Goal: Task Accomplishment & Management: Manage account settings

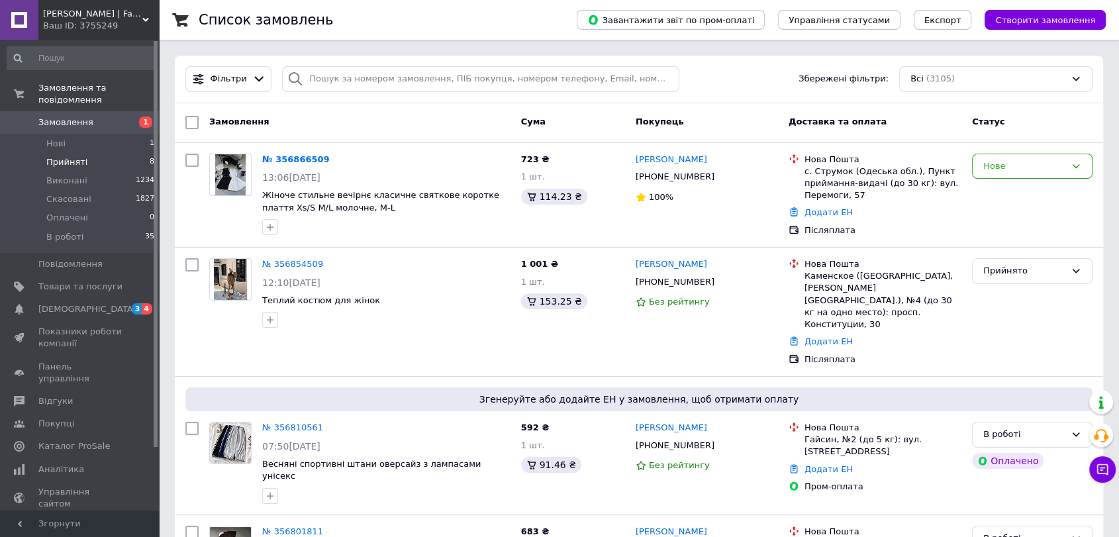
click at [50, 156] on span "Прийняті" at bounding box center [66, 162] width 41 height 12
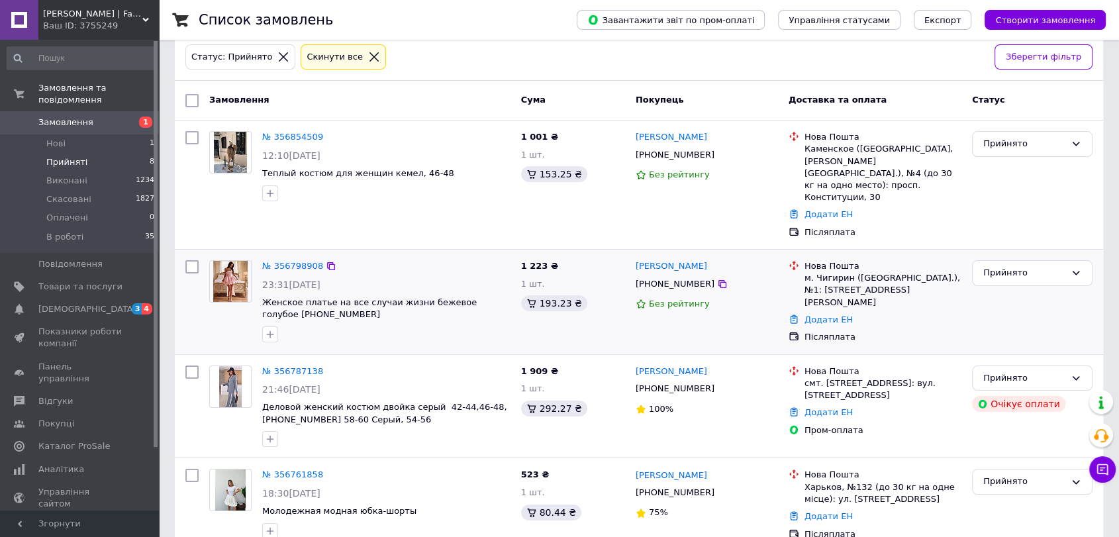
scroll to position [73, 0]
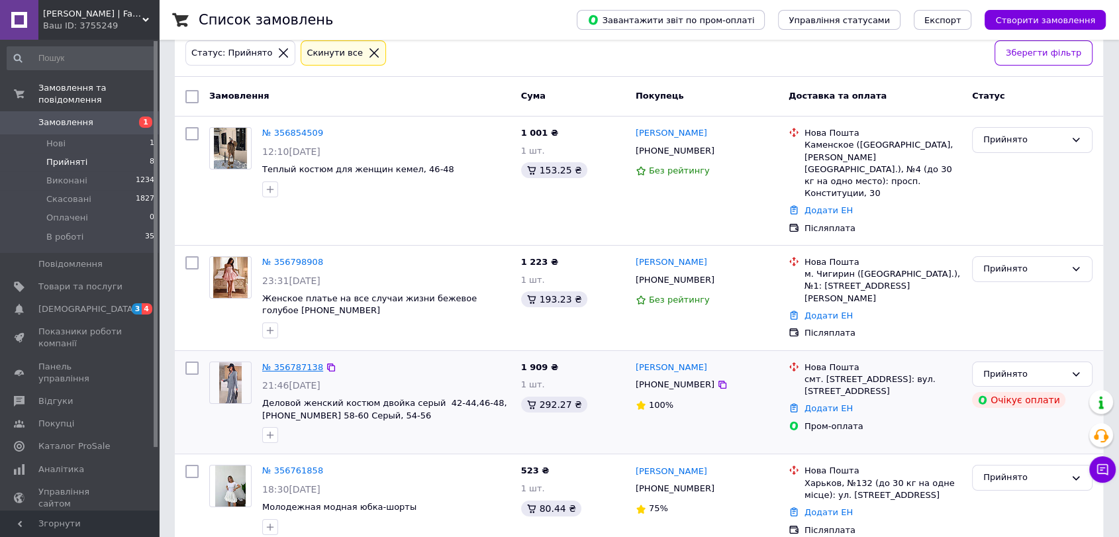
click at [297, 362] on link "№ 356787138" at bounding box center [292, 367] width 61 height 10
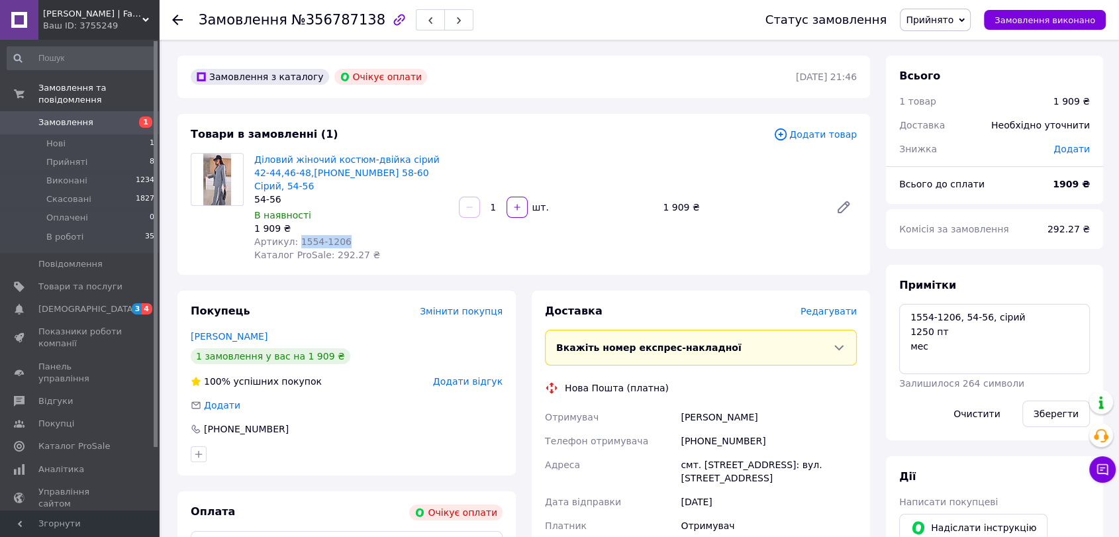
drag, startPoint x: 338, startPoint y: 227, endPoint x: 294, endPoint y: 229, distance: 44.4
click at [294, 235] on div "Артикул: 1554-1206" at bounding box center [351, 241] width 194 height 13
copy span "1554-1206"
click at [1014, 316] on textarea "1554-1206, 54-56, сірий 1250 пт мес" at bounding box center [994, 339] width 191 height 70
paste textarea "1206/1 ▪️ОПТ - 1250 грн ▪️Тканина: костюмка"
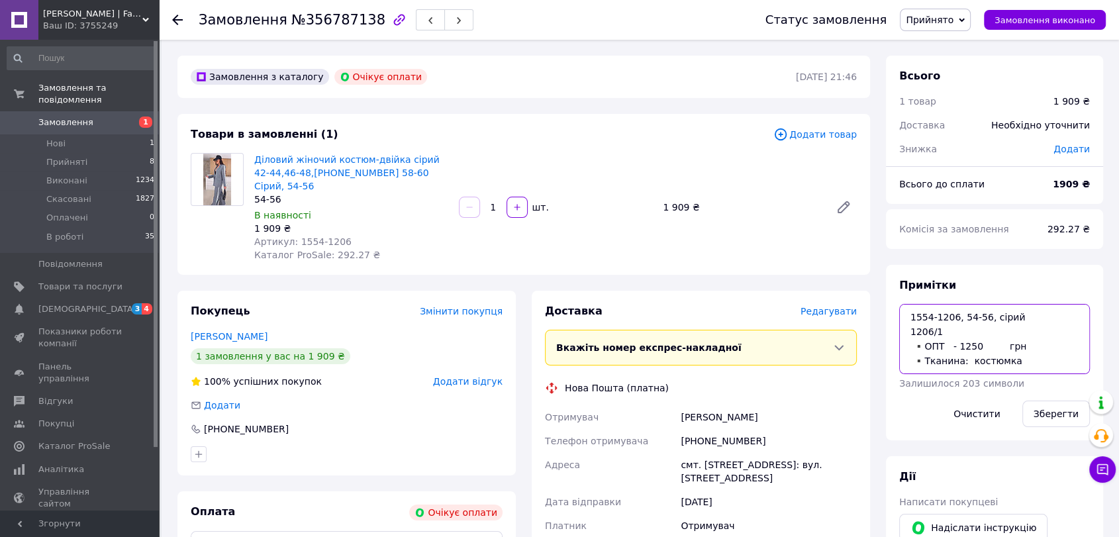
drag, startPoint x: 1017, startPoint y: 348, endPoint x: 902, endPoint y: 347, distance: 115.8
click at [902, 347] on textarea "1554-1206, 54-56, сірий 1206/1 ▪️ОПТ - 1250 грн ▪️Тканина: костюмка 1250 пт мес" at bounding box center [994, 339] width 191 height 70
drag, startPoint x: 937, startPoint y: 330, endPoint x: 927, endPoint y: 331, distance: 10.0
click at [927, 331] on textarea "1554-1206, 54-56, сірий 1206/1 ▪️Тканина: костюмка 1250 пт мес" at bounding box center [994, 339] width 191 height 70
click at [949, 316] on textarea "1554-1206, 54-56, сірий 1206/1 ▪️Тканина: костюмка 1250 пт мес" at bounding box center [994, 339] width 191 height 70
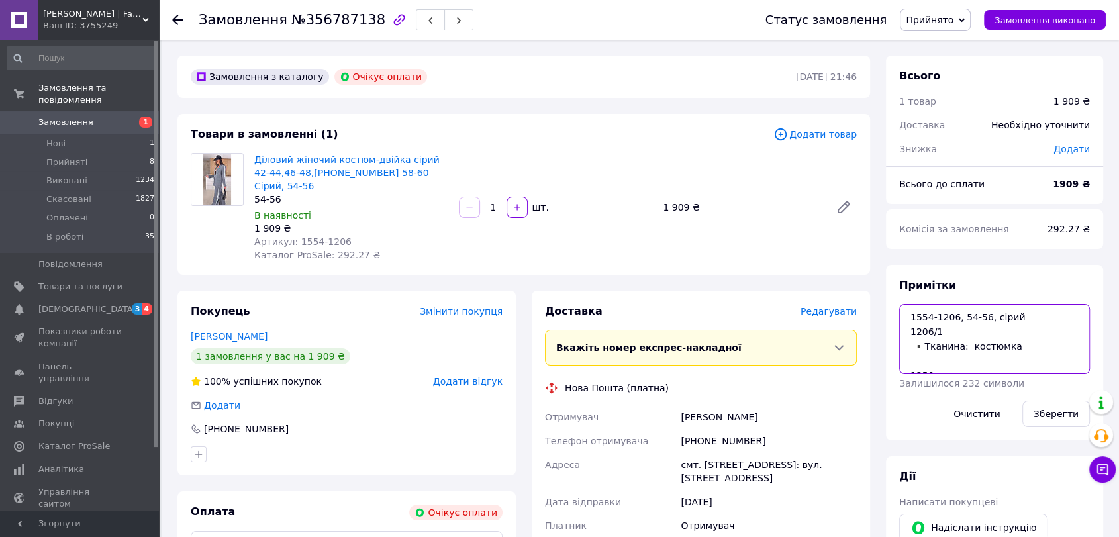
click at [952, 316] on textarea "1554-1206, 54-56, сірий 1206/1 ▪️Тканина: костюмка 1250 пт мес" at bounding box center [994, 339] width 191 height 70
paste textarea "/1"
drag, startPoint x: 927, startPoint y: 344, endPoint x: 898, endPoint y: 328, distance: 33.2
click at [898, 328] on div "Примітки 1554-1206/1, 54-56, сірий 1206/1 ▪️Тканина: костюмка 1250 пт мес Залиш…" at bounding box center [994, 352] width 217 height 175
type textarea "1554-1206/1, 54-56, сірий Тканина: костюмка 1250 пт мес"
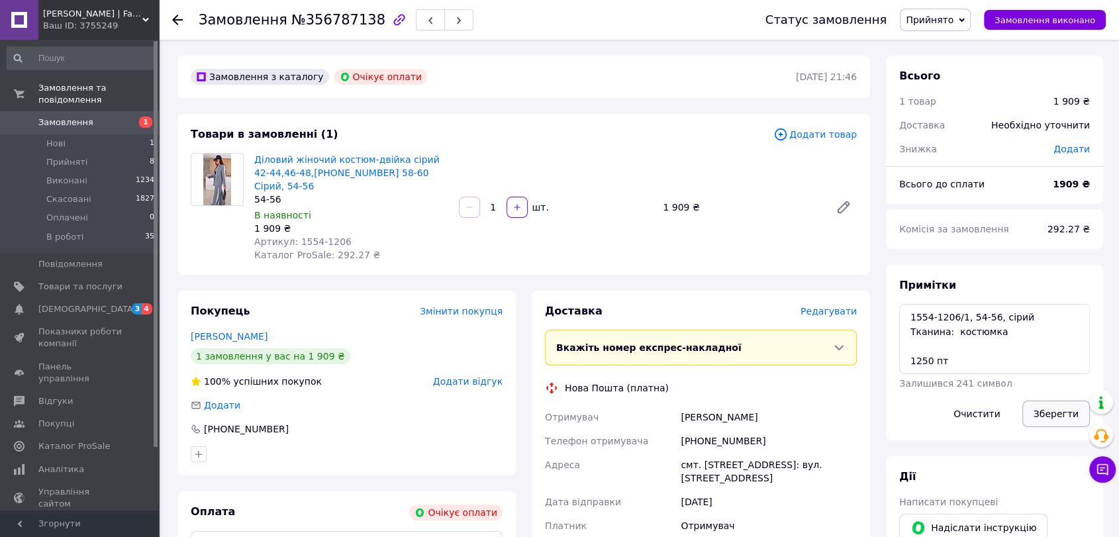
click at [1056, 408] on button "Зберегти" at bounding box center [1056, 413] width 68 height 26
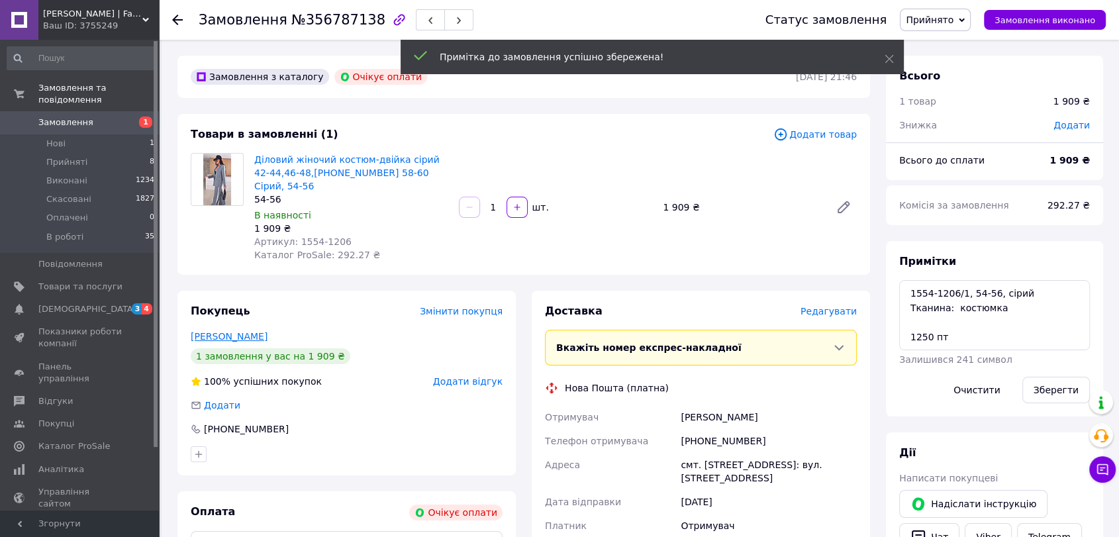
click at [244, 331] on link "Витрученко МАРГАРИТА" at bounding box center [229, 336] width 77 height 11
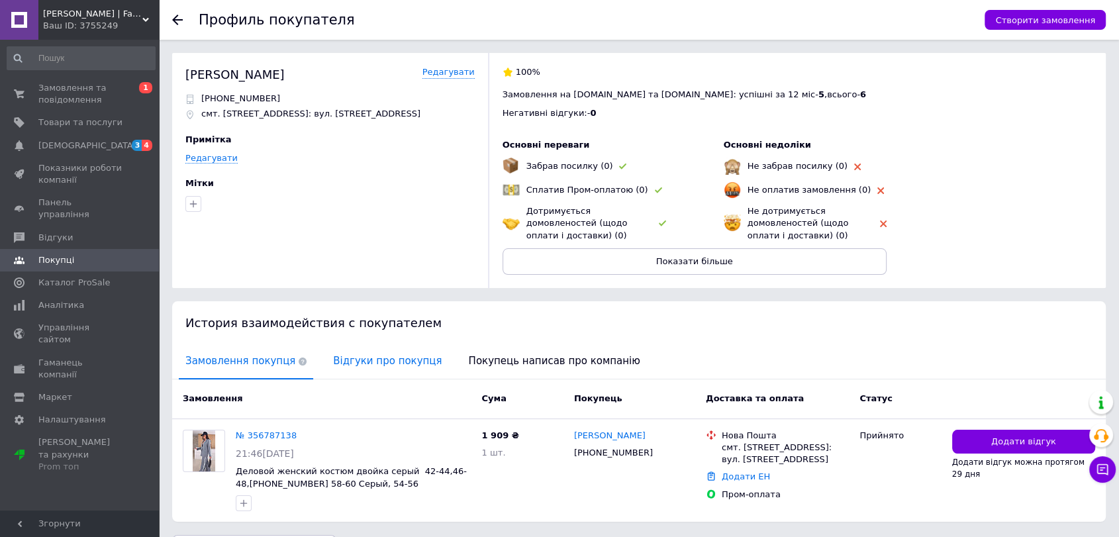
click at [369, 350] on span "Відгуки про покупця" at bounding box center [387, 361] width 122 height 34
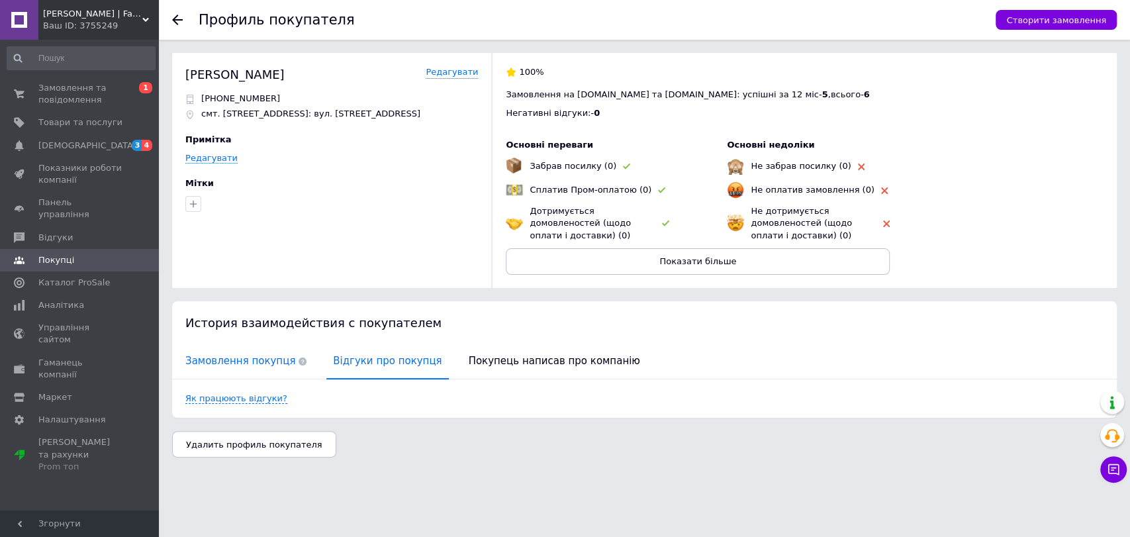
click at [217, 358] on span "Замовлення покупця" at bounding box center [246, 361] width 134 height 34
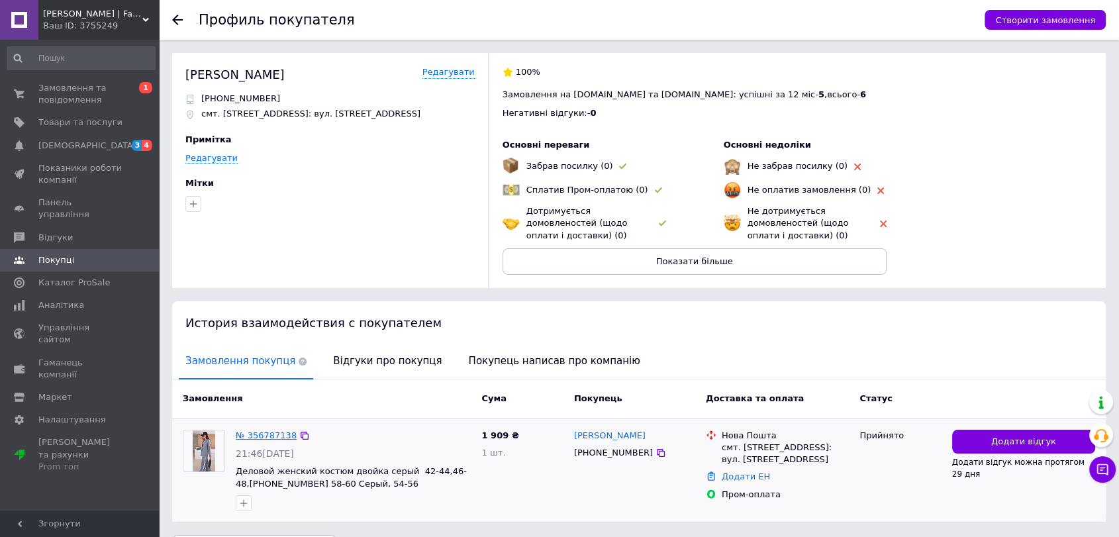
click at [271, 434] on link "№ 356787138" at bounding box center [266, 435] width 61 height 10
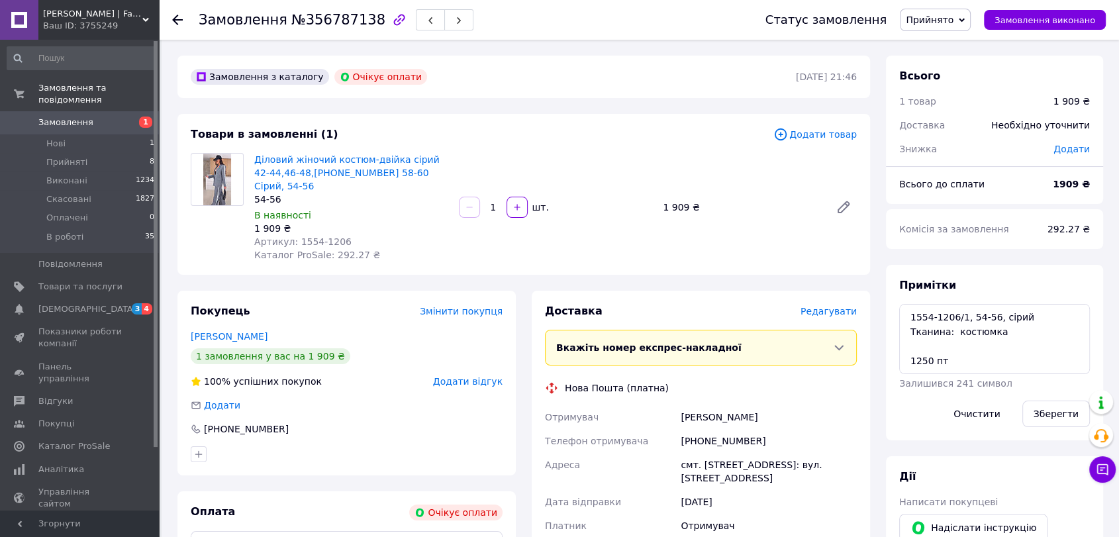
click at [953, 15] on span "Прийнято" at bounding box center [930, 20] width 48 height 11
click at [935, 102] on li "В роботі" at bounding box center [935, 106] width 70 height 20
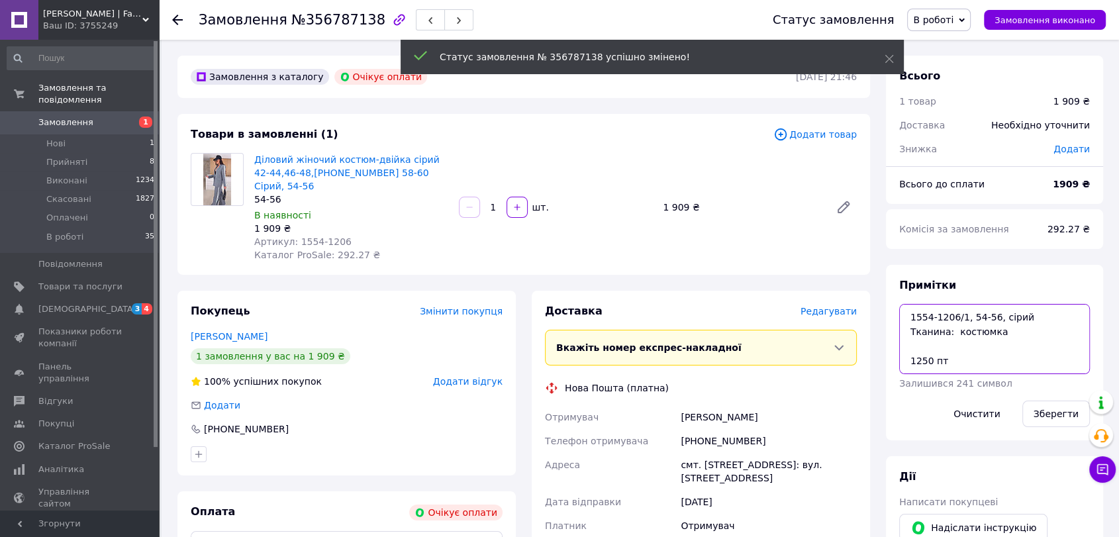
click at [1000, 312] on textarea "1554-1206/1, 54-56, сірий Тканина: костюмка 1250 пт мес" at bounding box center [994, 339] width 191 height 70
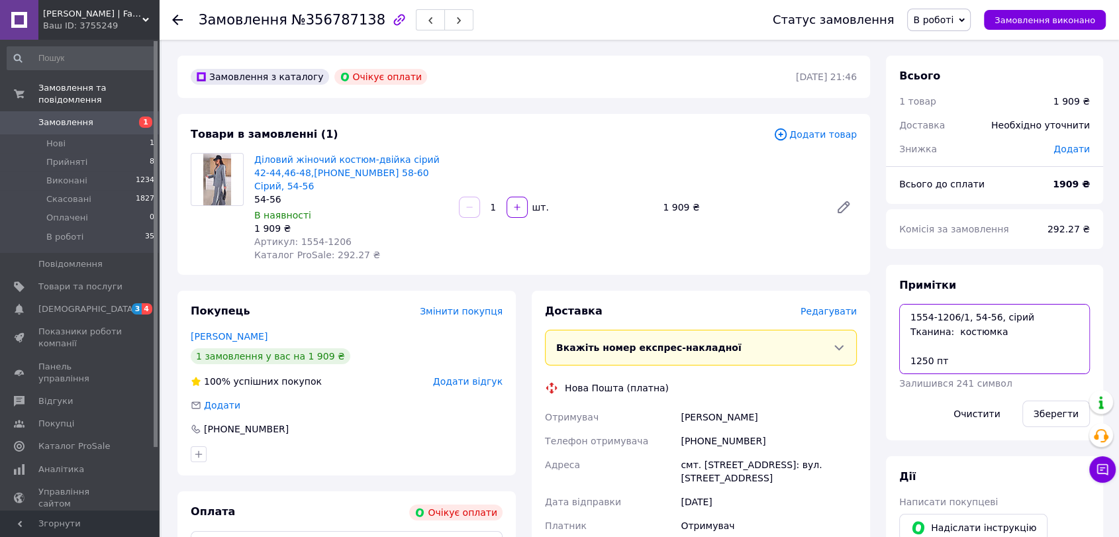
drag, startPoint x: 999, startPoint y: 335, endPoint x: 908, endPoint y: 317, distance: 92.4
click at [908, 317] on textarea "1554-1206/1, 54-56, сірий Тканина: костюмка 1250 пт мес" at bounding box center [994, 339] width 191 height 70
click at [908, 333] on textarea "1554-1206/1, 54-56, сірий Тканина: костюмка 1250 пт мес" at bounding box center [994, 339] width 191 height 70
type textarea "1554-1206/1, 54-56, сірий Тканина: костюмка 1250 пт мес"
click at [1052, 410] on button "Зберегти" at bounding box center [1056, 413] width 68 height 26
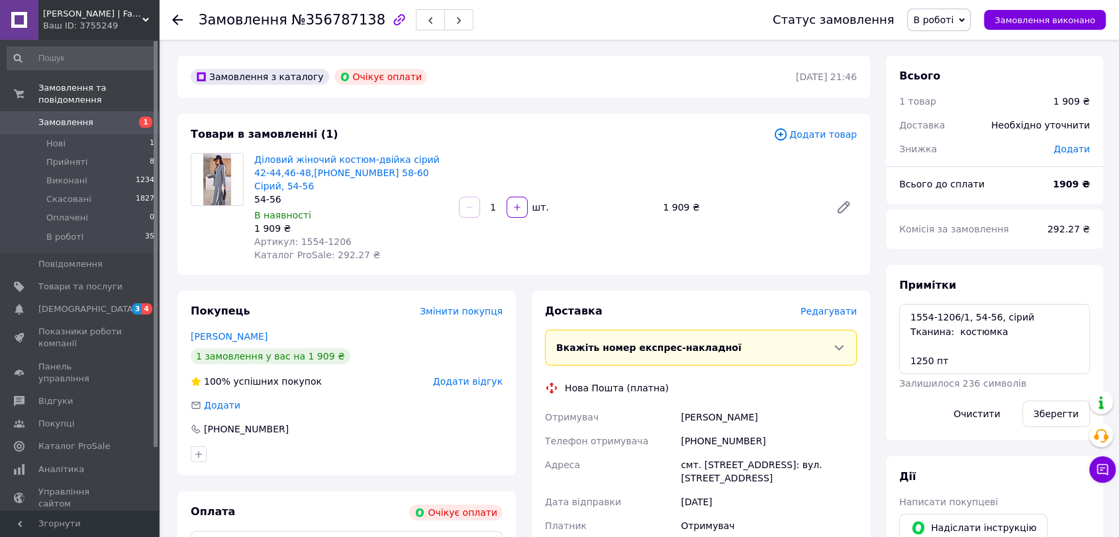
click at [322, 23] on span "№356787138" at bounding box center [338, 20] width 94 height 16
copy span "356787138"
click at [336, 250] on span "Каталог ProSale: 292.27 ₴" at bounding box center [317, 255] width 126 height 11
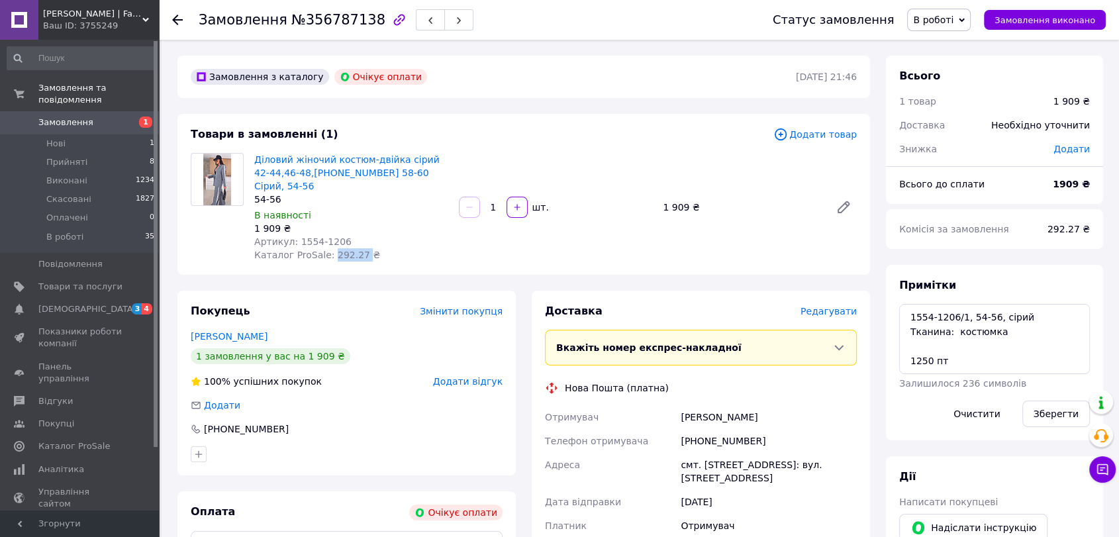
copy span "292.27"
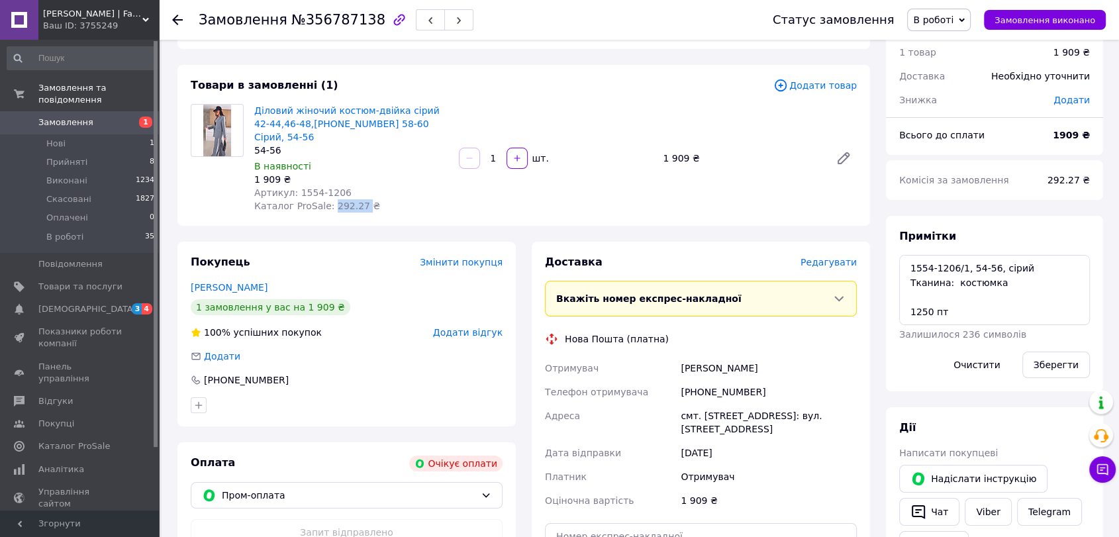
scroll to position [220, 0]
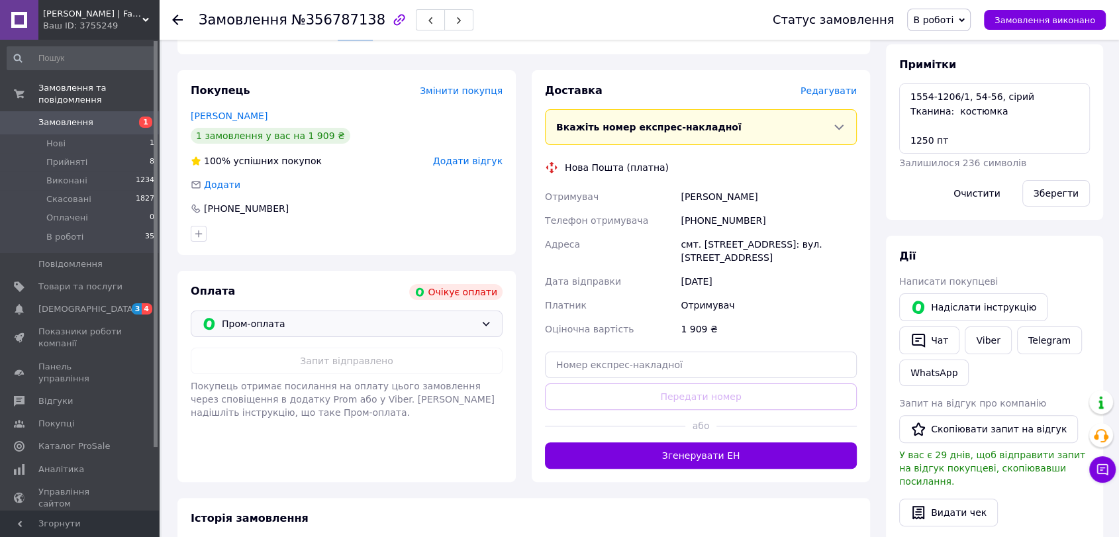
click at [334, 310] on div "Пром-оплата" at bounding box center [347, 323] width 312 height 26
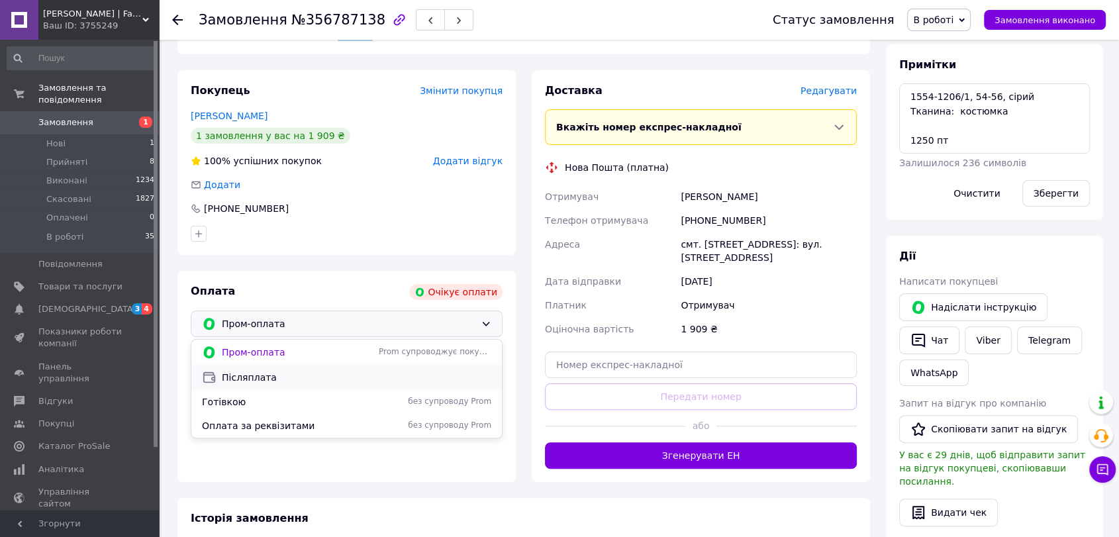
click at [302, 371] on span "Післяплата" at bounding box center [356, 377] width 269 height 13
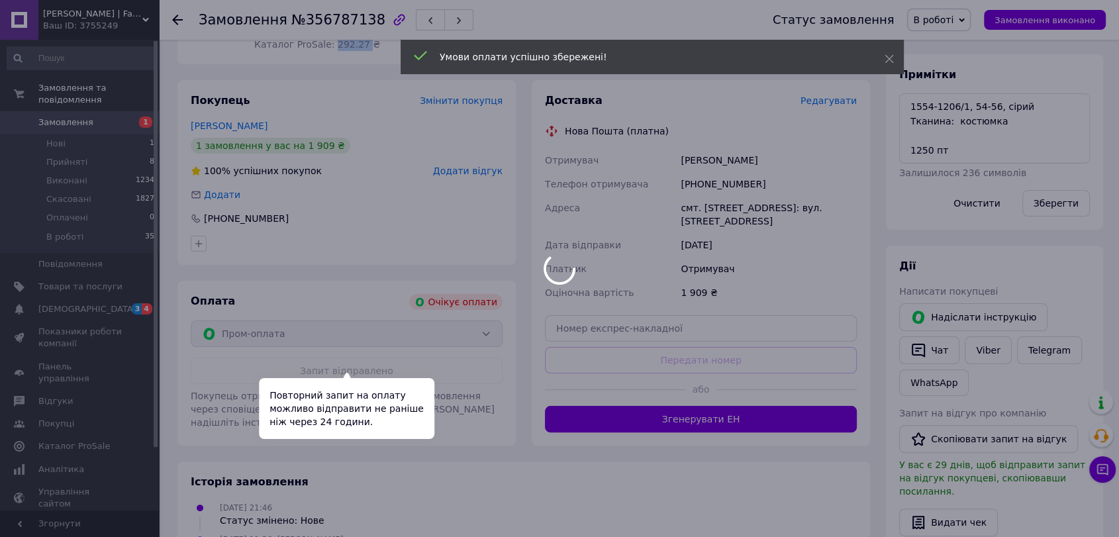
scroll to position [73, 0]
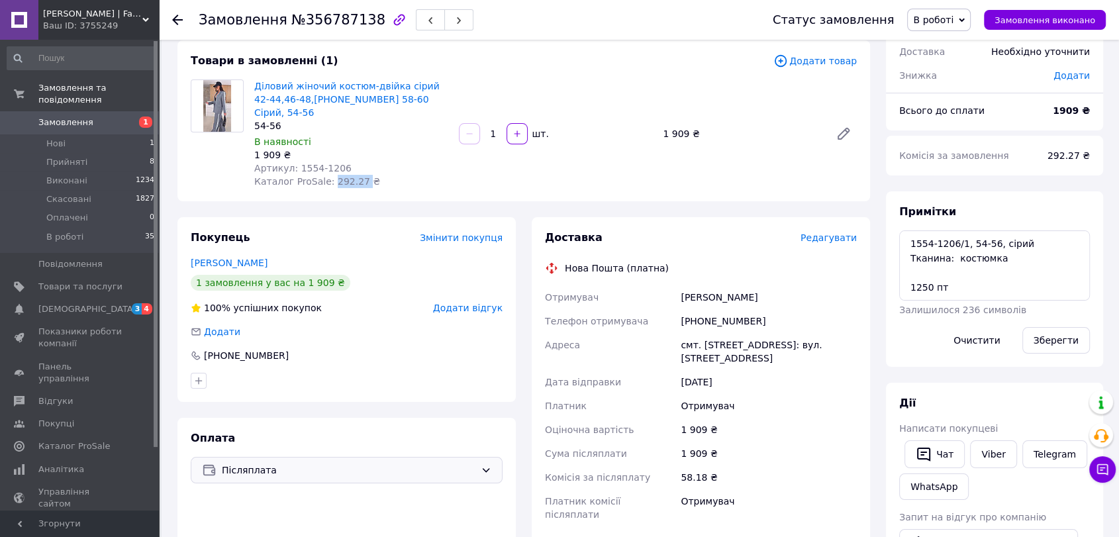
click at [81, 117] on span "Замовлення" at bounding box center [65, 123] width 55 height 12
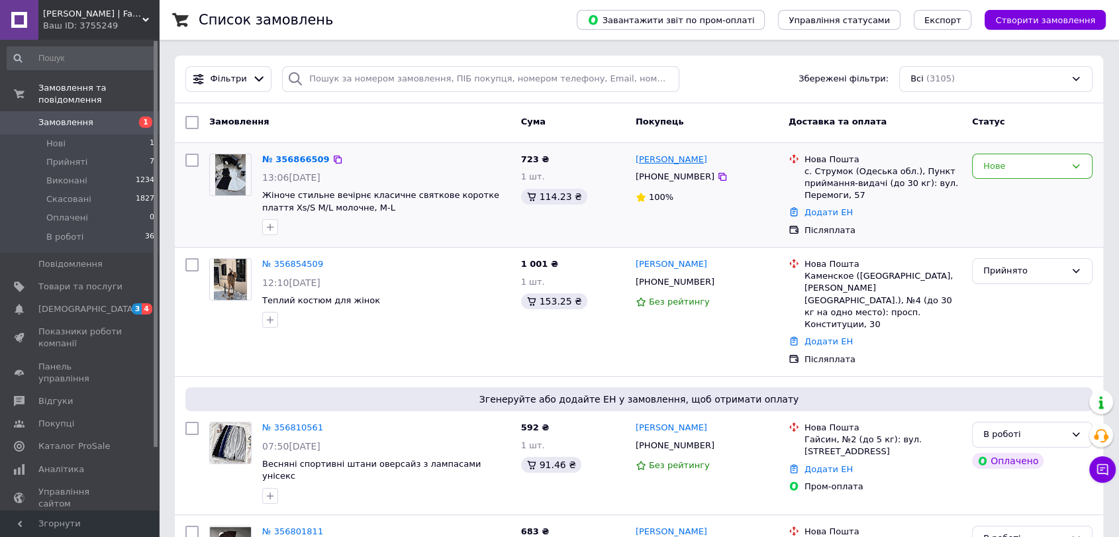
click at [684, 165] on link "[PERSON_NAME]" at bounding box center [670, 160] width 71 height 13
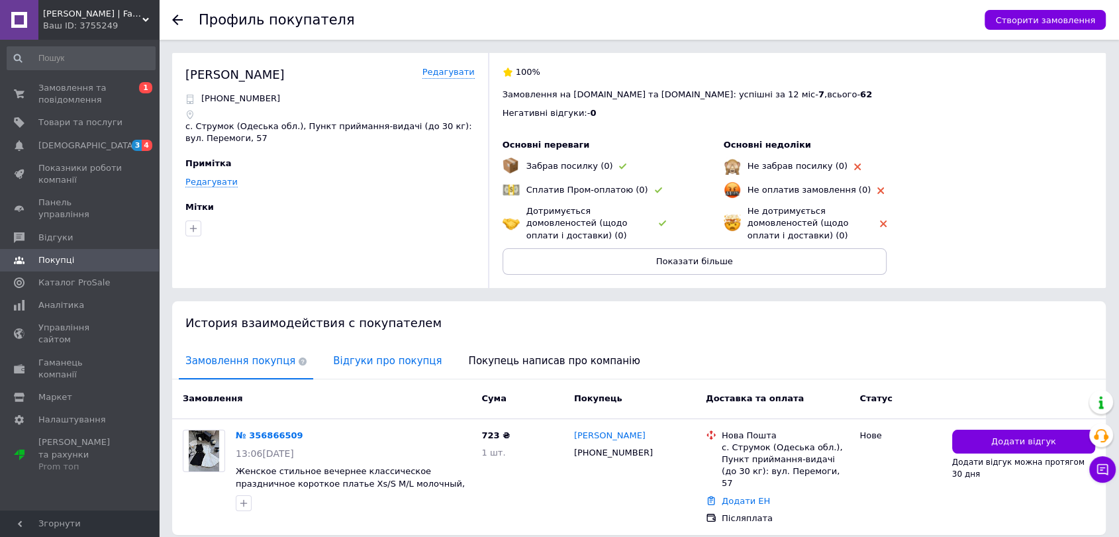
click at [404, 361] on span "Відгуки про покупця" at bounding box center [387, 361] width 122 height 34
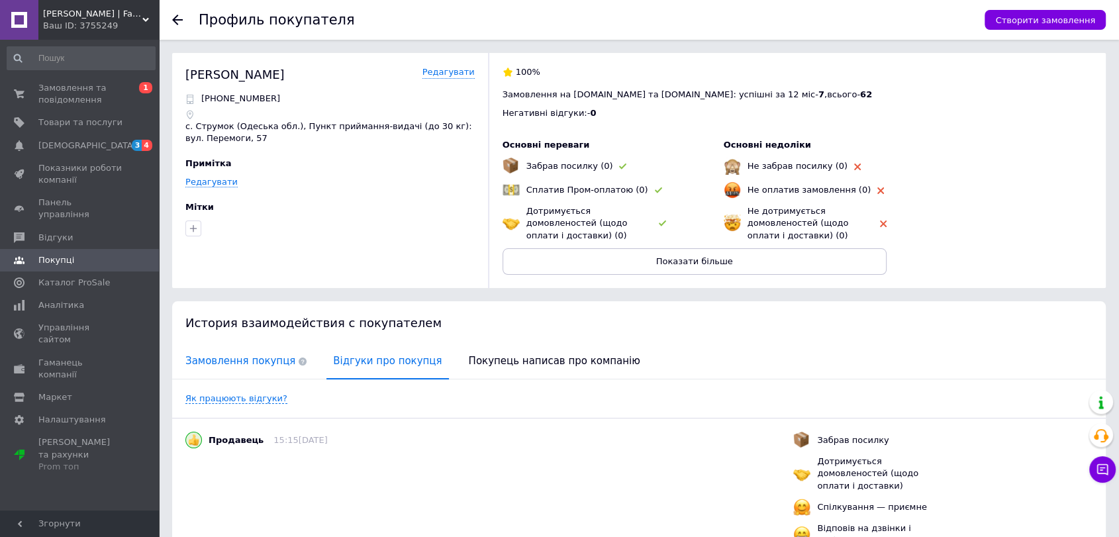
click at [230, 353] on span "Замовлення покупця" at bounding box center [246, 361] width 134 height 34
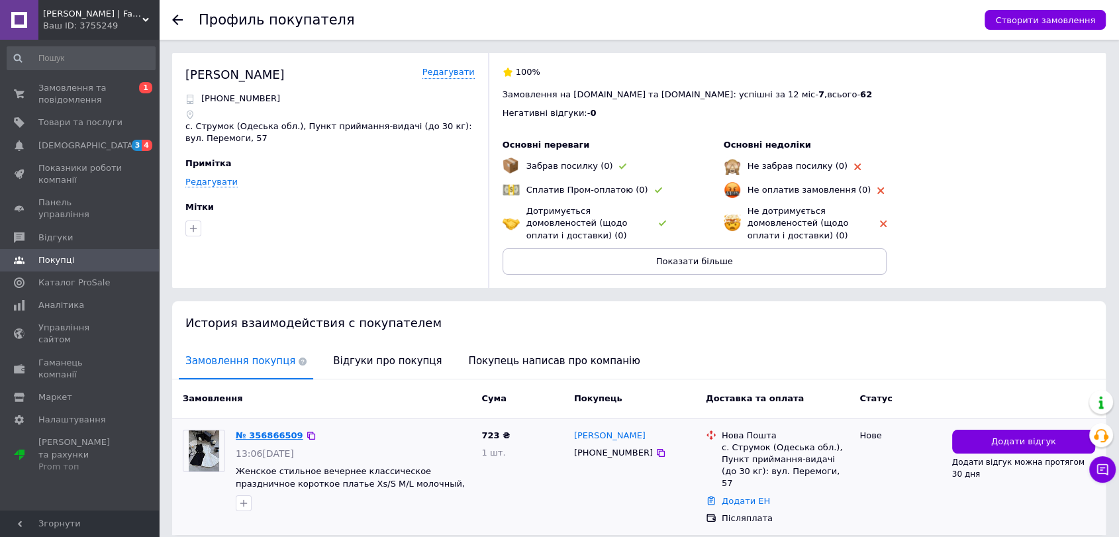
click at [254, 432] on link "№ 356866509" at bounding box center [270, 435] width 68 height 10
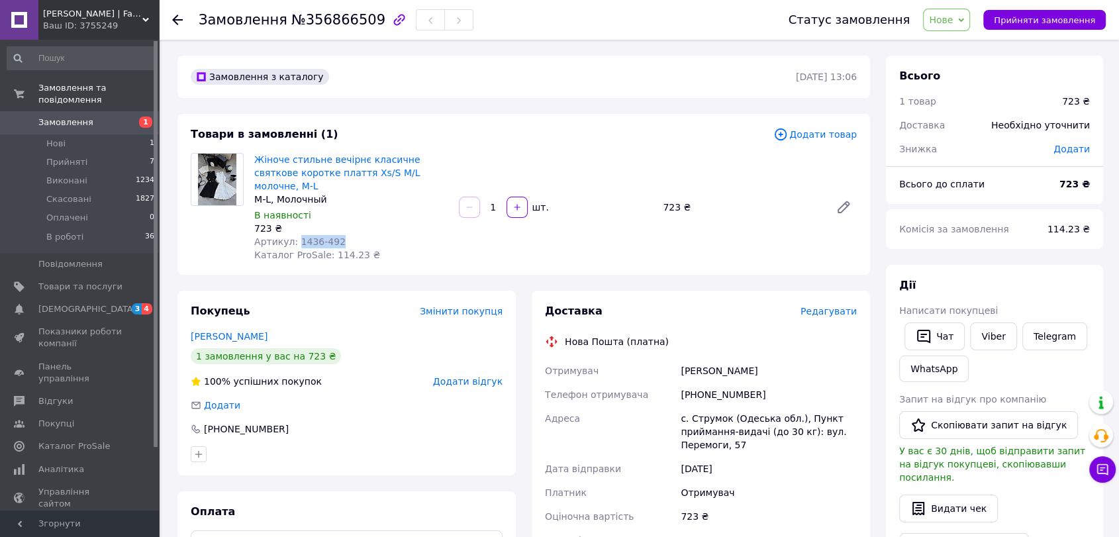
copy span "1436-492"
drag, startPoint x: 299, startPoint y: 228, endPoint x: 378, endPoint y: 234, distance: 79.0
click at [346, 235] on div "Артикул: 1436-492" at bounding box center [351, 241] width 194 height 13
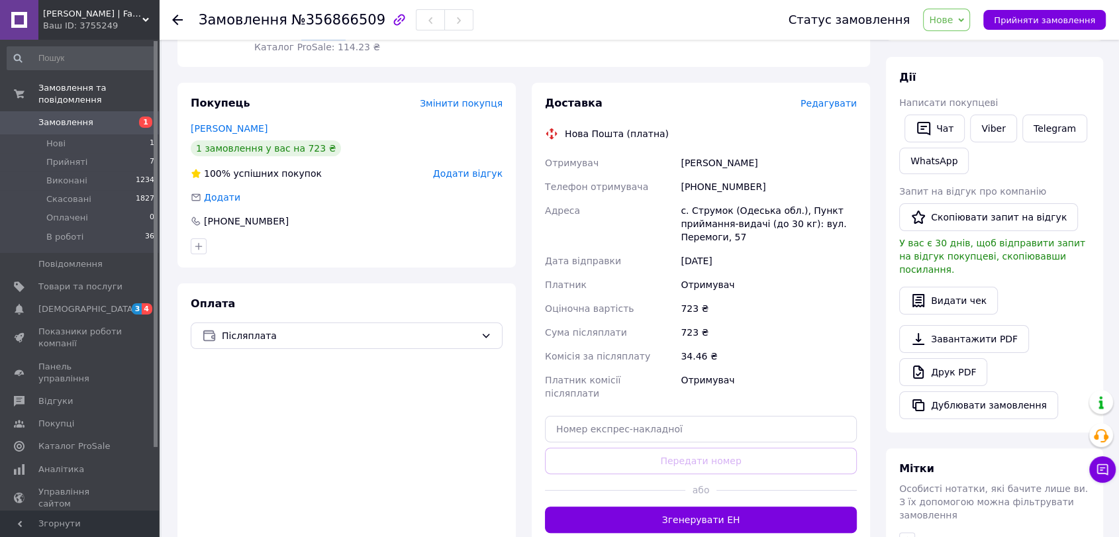
scroll to position [367, 0]
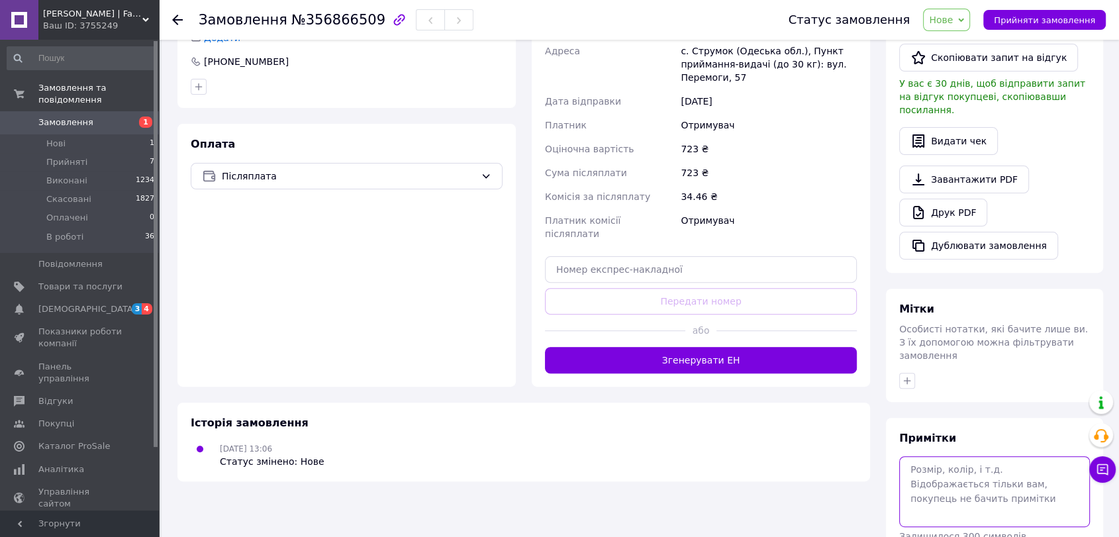
click at [1065, 462] on textarea at bounding box center [994, 491] width 191 height 70
paste textarea "1436-492"
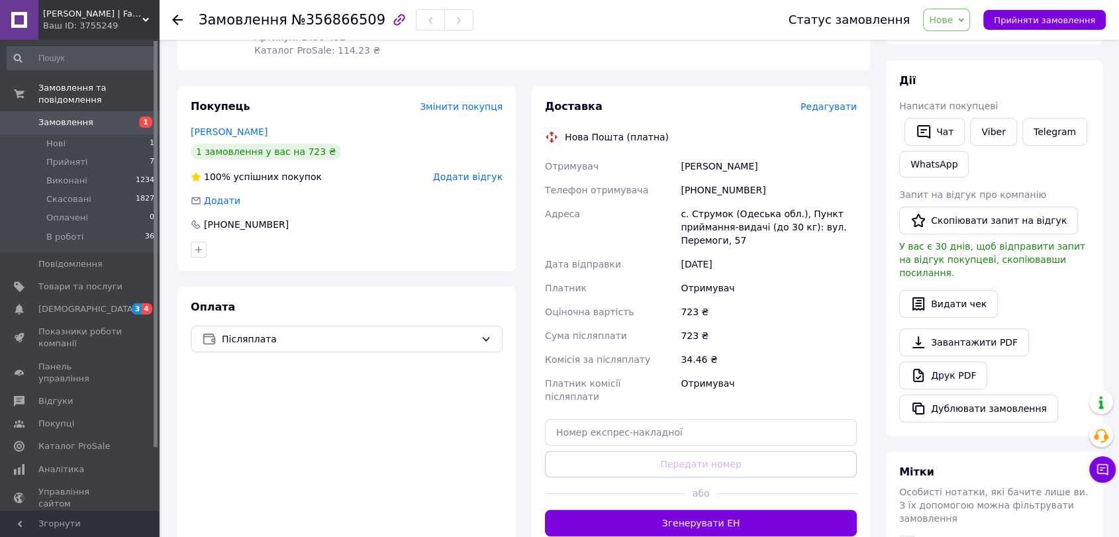
scroll to position [0, 0]
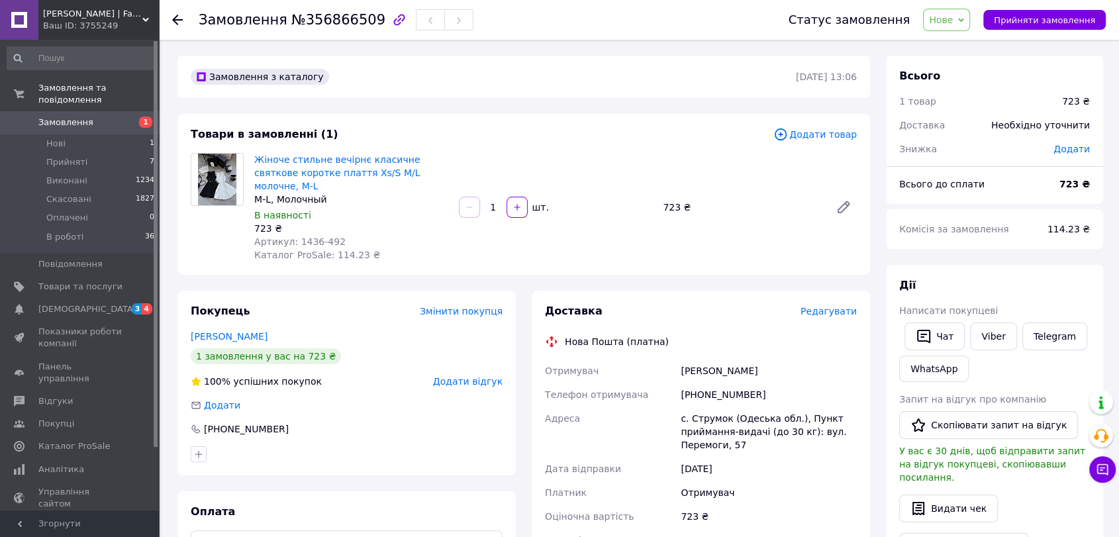
click at [289, 193] on div "M-L, Молочный" at bounding box center [351, 199] width 194 height 13
copy div "M-L, Молочный"
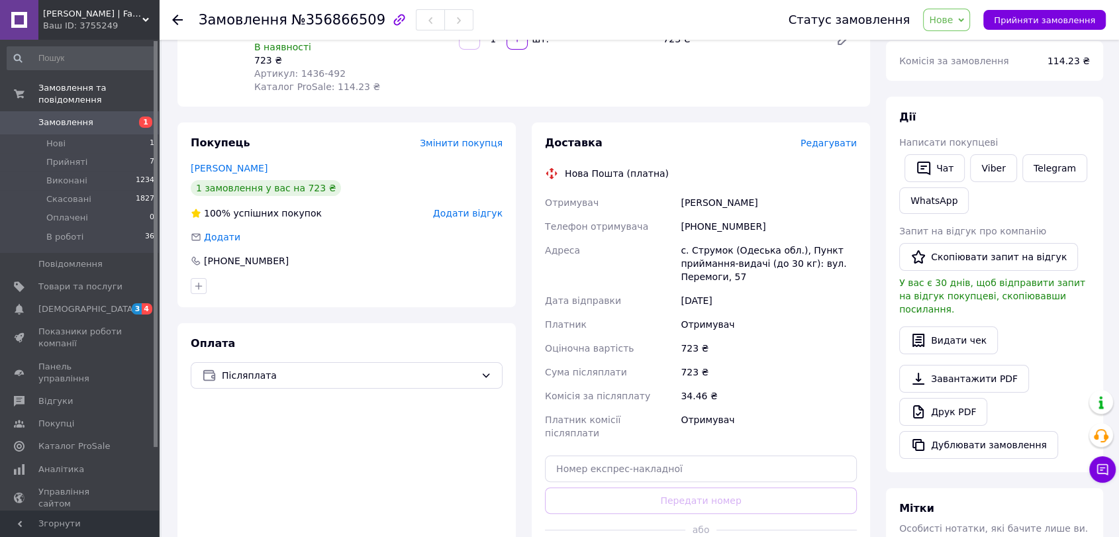
scroll to position [367, 0]
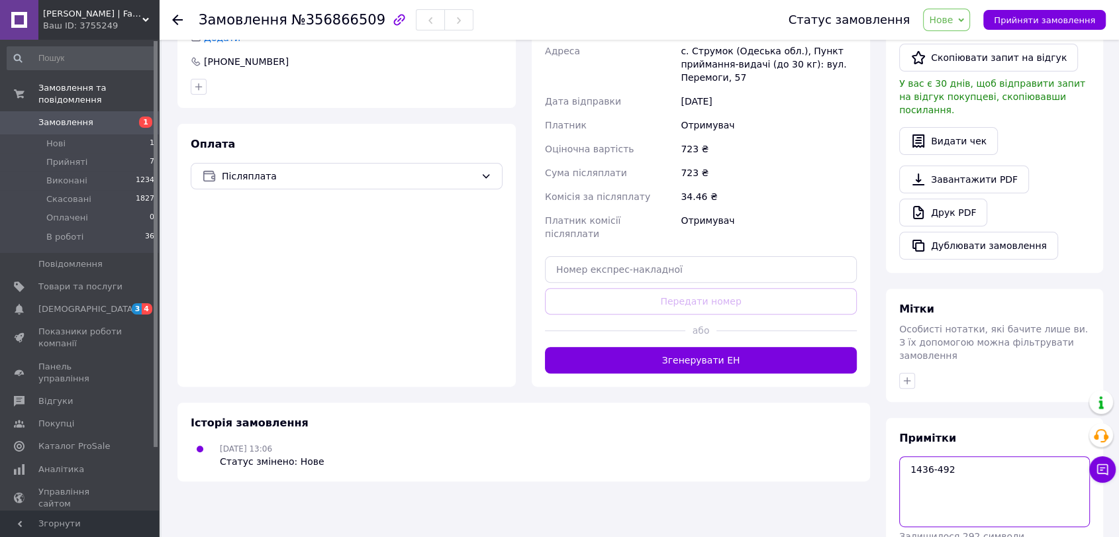
click at [972, 456] on textarea "1436-492" at bounding box center [994, 491] width 191 height 70
paste textarea "M-L, Молочный"
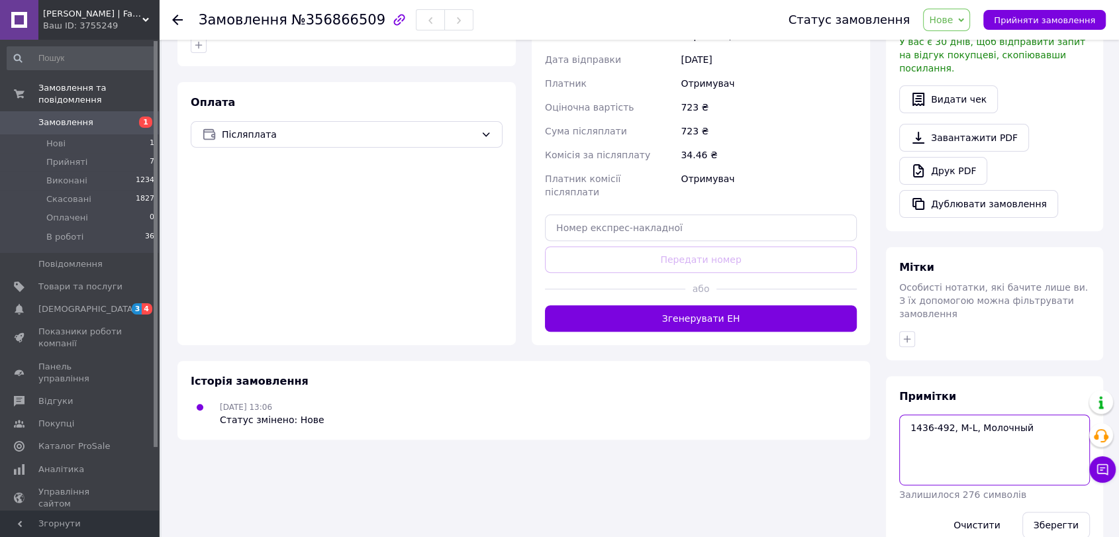
scroll to position [412, 0]
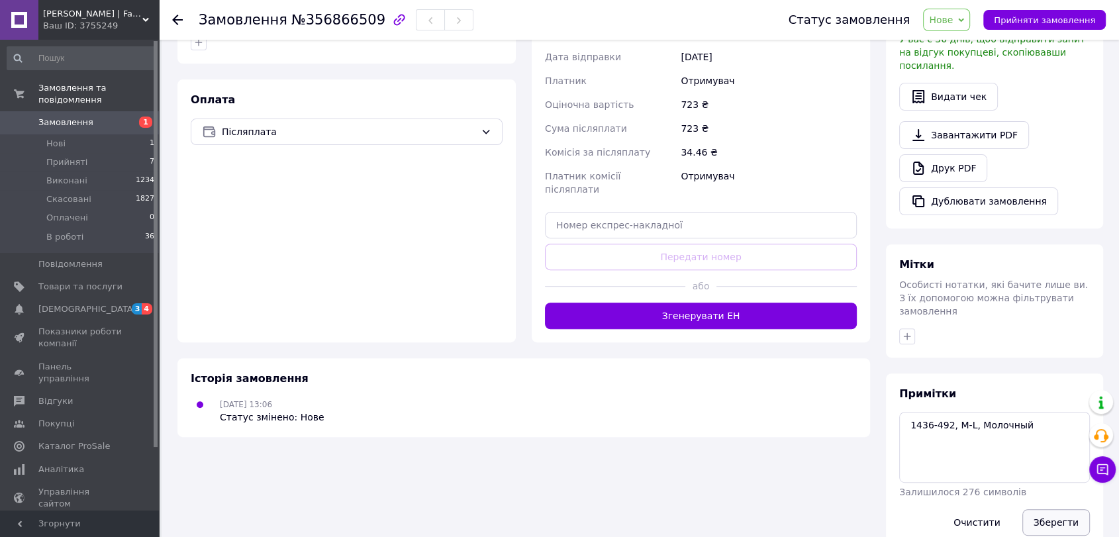
click at [1045, 509] on button "Зберегти" at bounding box center [1056, 522] width 68 height 26
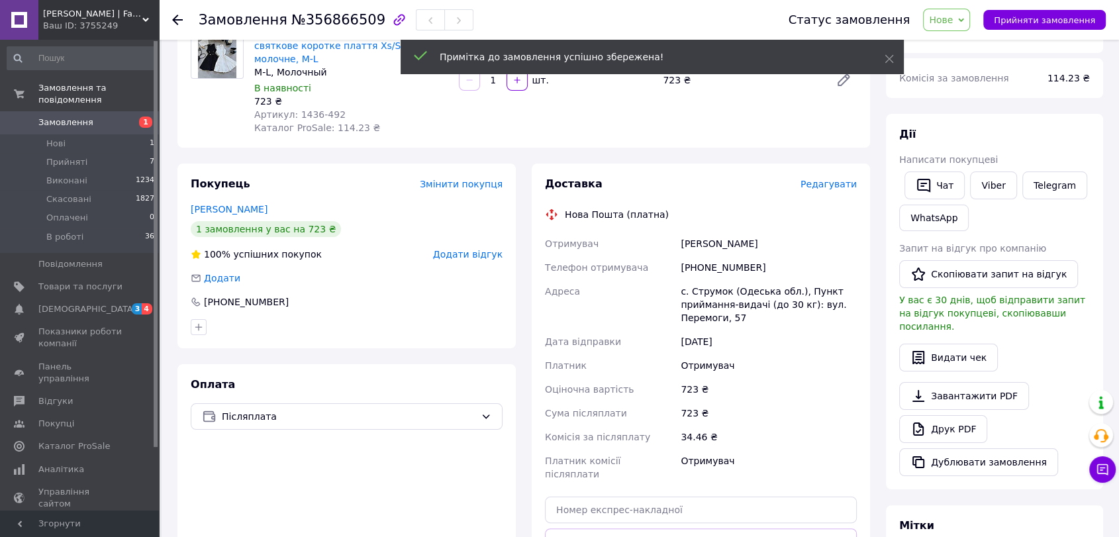
scroll to position [44, 0]
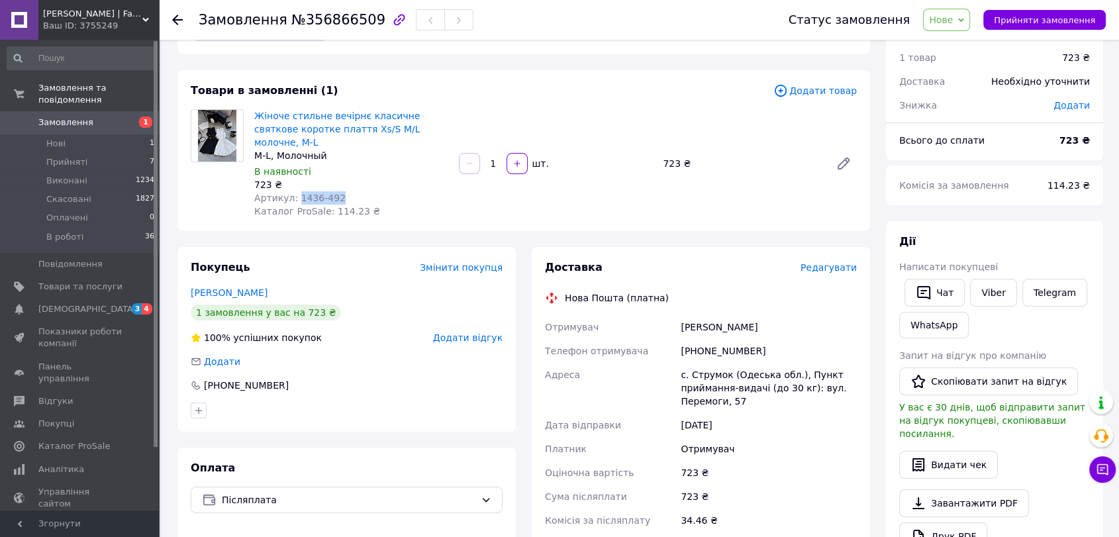
drag, startPoint x: 295, startPoint y: 181, endPoint x: 346, endPoint y: 183, distance: 51.0
click at [346, 191] on div "Артикул: 1436-492" at bounding box center [351, 197] width 194 height 13
copy span "1436-492"
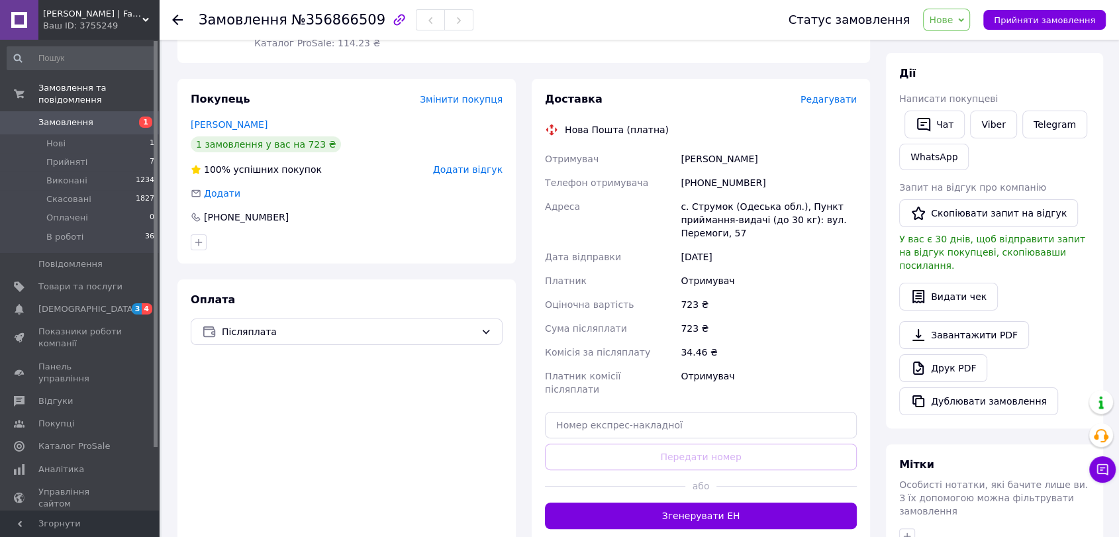
scroll to position [412, 0]
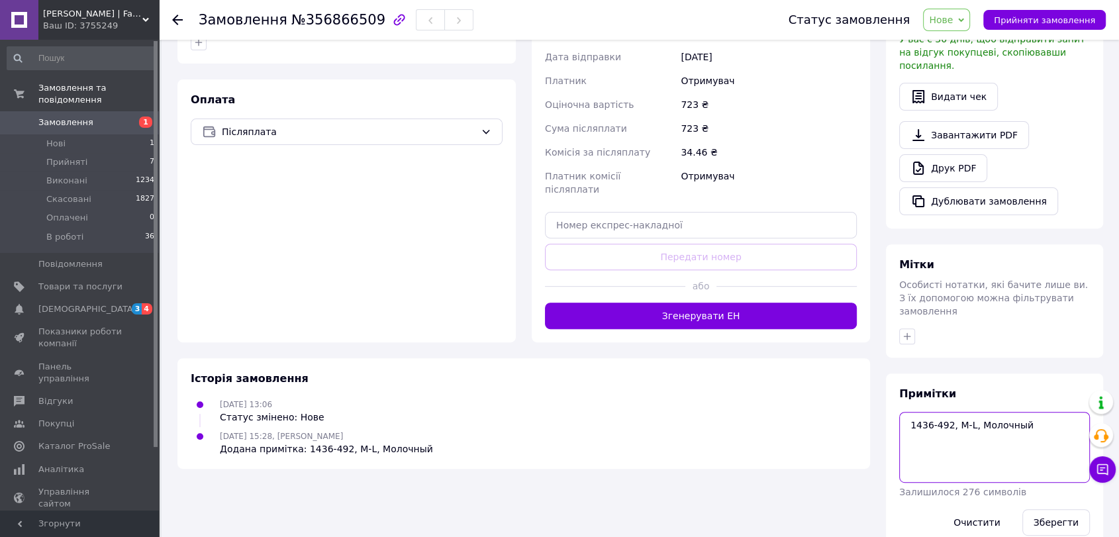
click at [1031, 412] on textarea "1436-492, M-L, Молочный" at bounding box center [994, 447] width 191 height 70
type textarea "1436-492, M-L, Молочный 450 опт"
click at [1050, 509] on button "Зберегти" at bounding box center [1056, 522] width 68 height 26
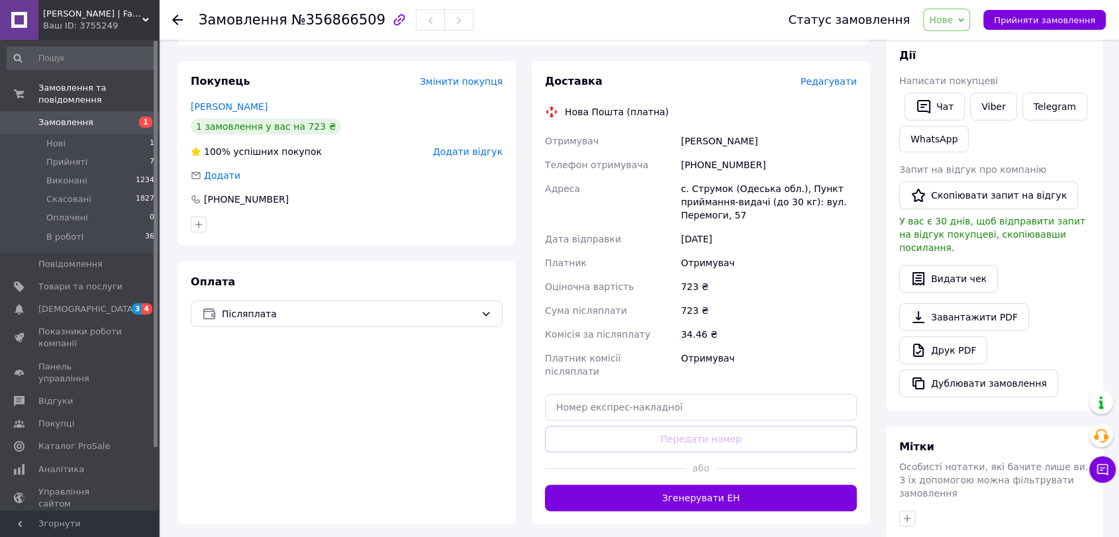
scroll to position [44, 0]
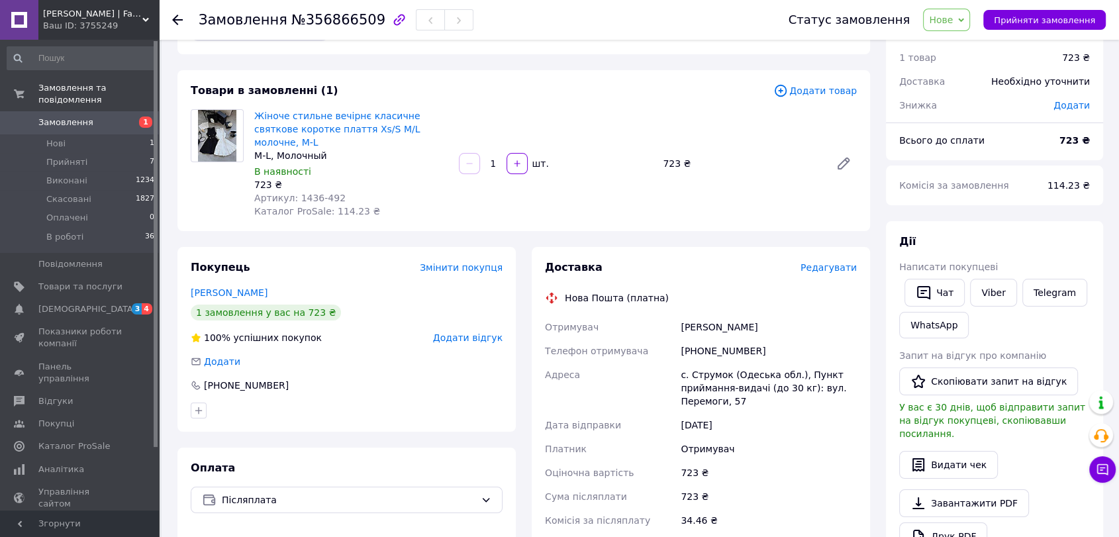
click at [328, 17] on span "№356866509" at bounding box center [338, 20] width 94 height 16
copy span "356866509"
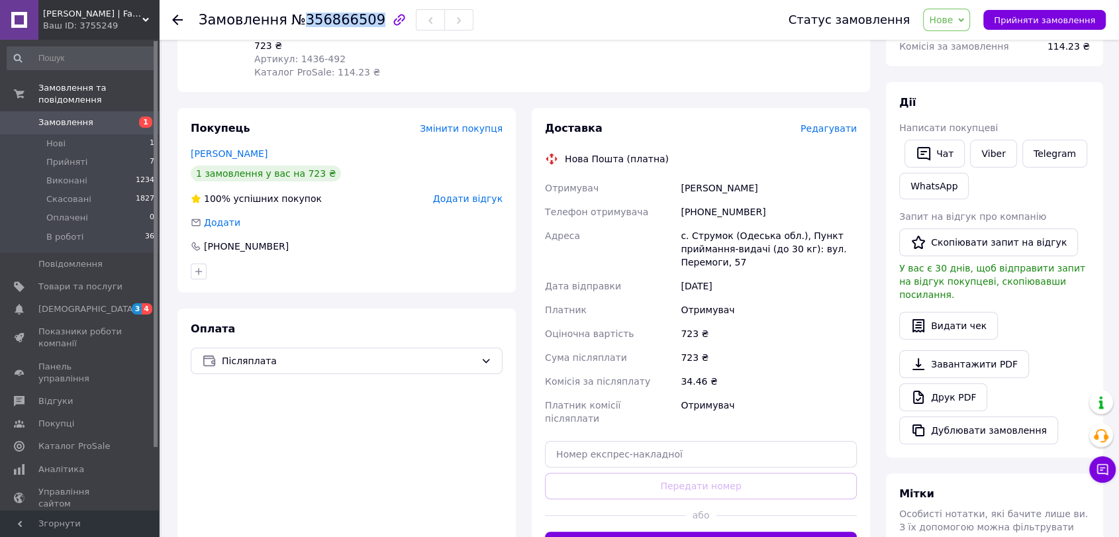
scroll to position [147, 0]
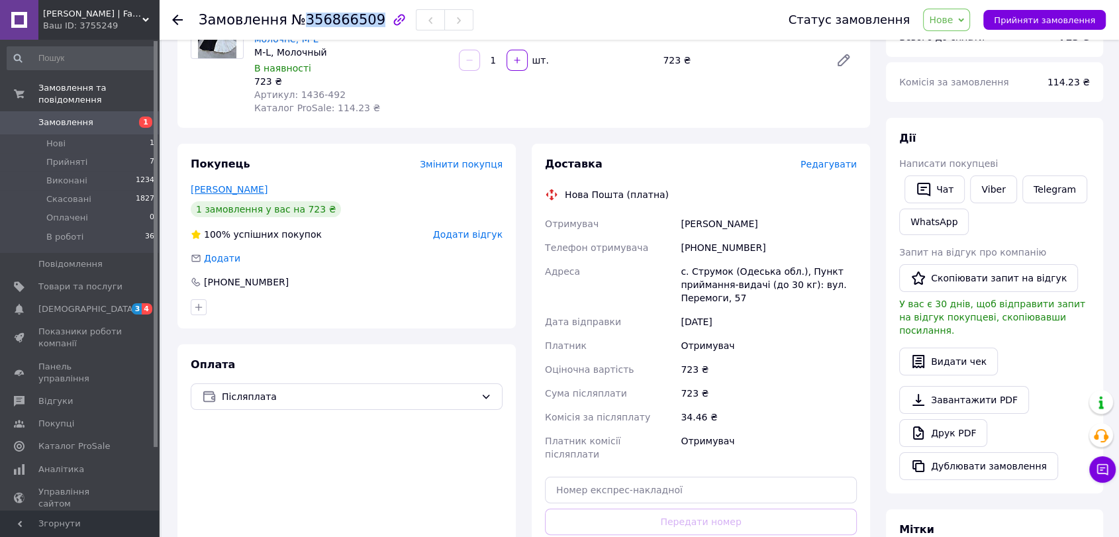
click at [243, 184] on link "Петрова Марина" at bounding box center [229, 189] width 77 height 11
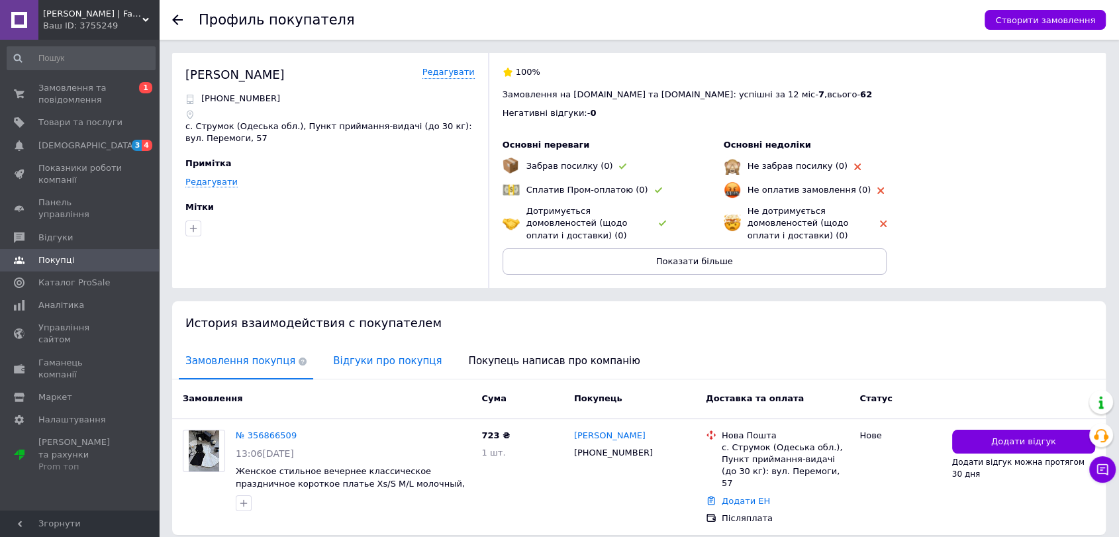
click at [342, 361] on span "Відгуки про покупця" at bounding box center [387, 361] width 122 height 34
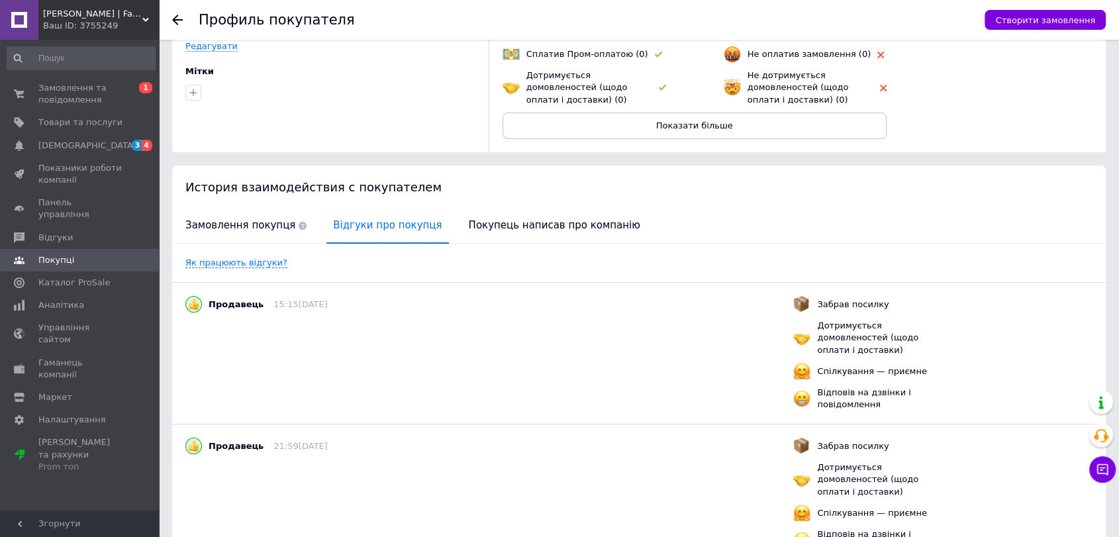
scroll to position [216, 0]
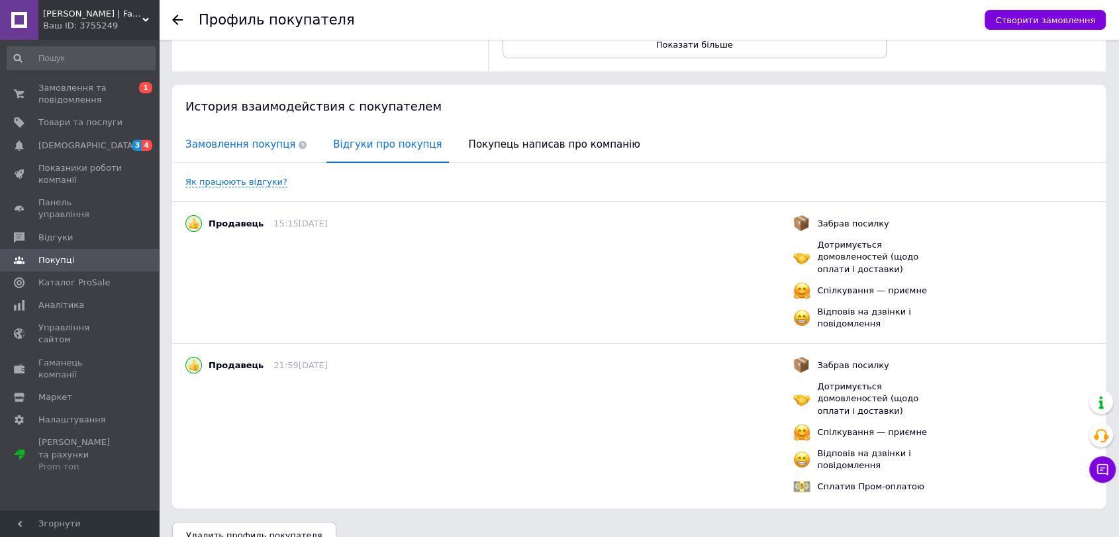
click at [265, 146] on span "Замовлення покупця" at bounding box center [246, 145] width 134 height 34
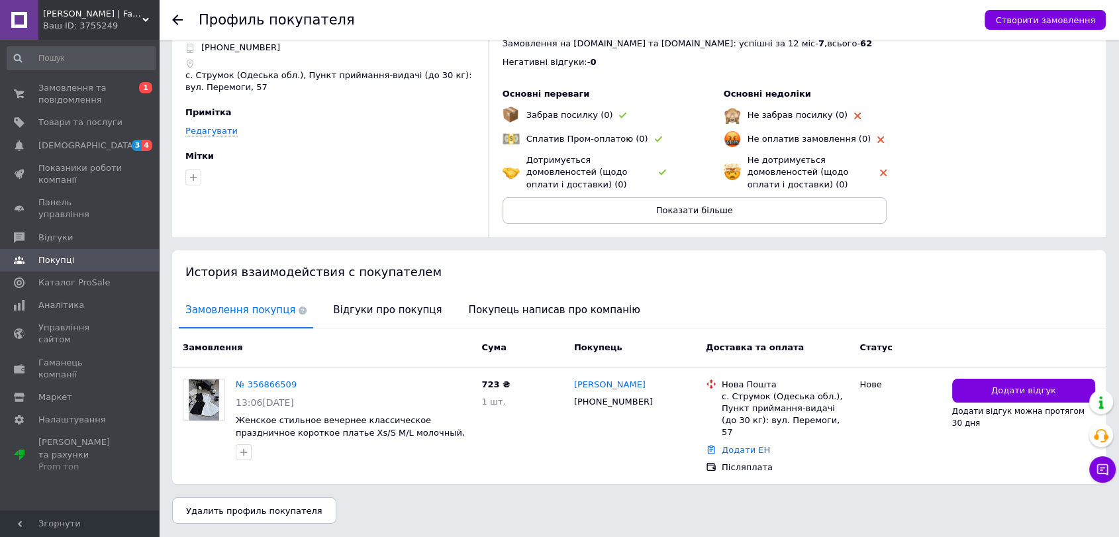
scroll to position [38, 0]
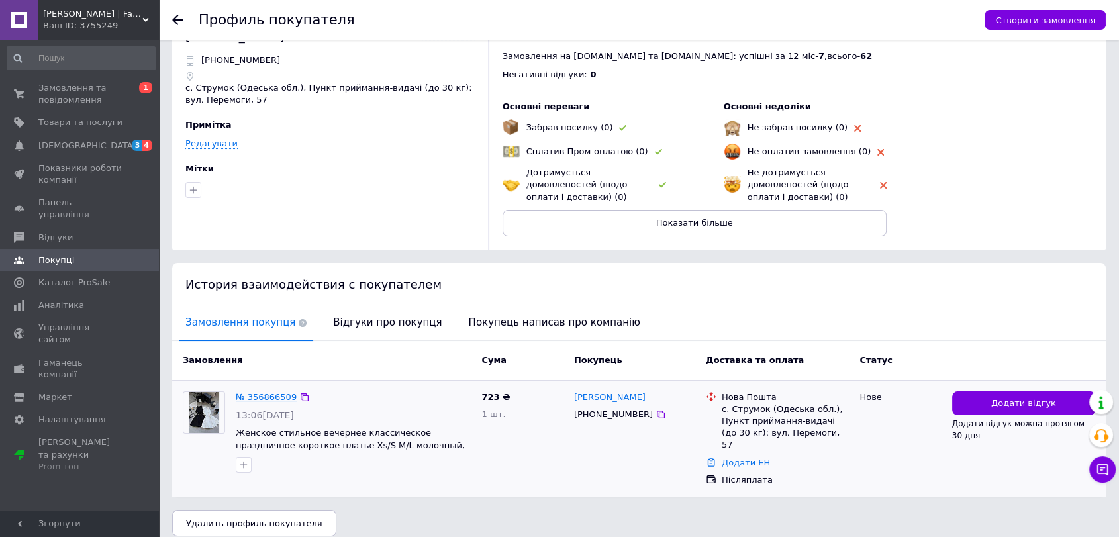
click at [271, 398] on link "№ 356866509" at bounding box center [266, 397] width 61 height 10
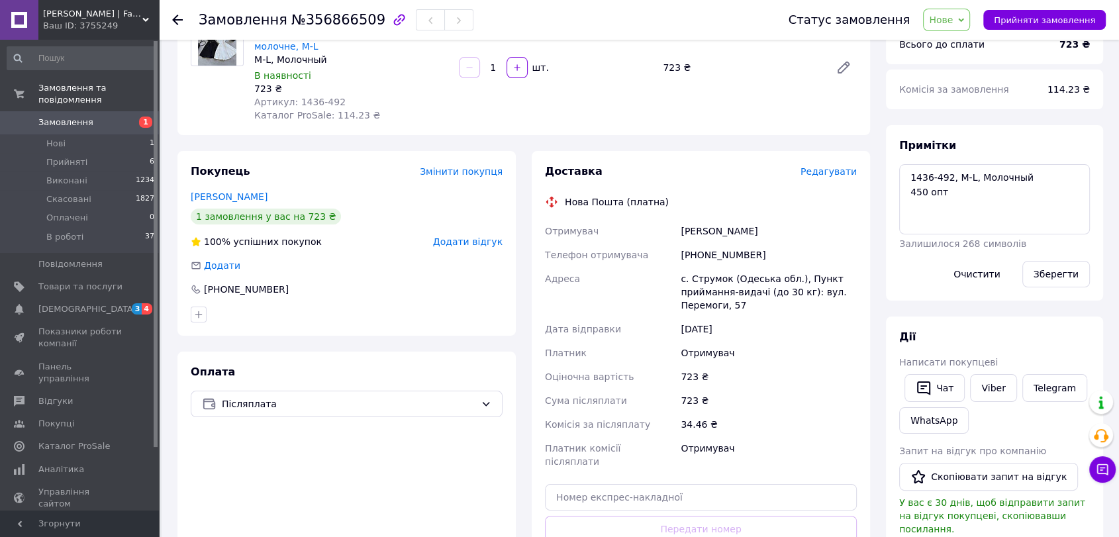
scroll to position [147, 0]
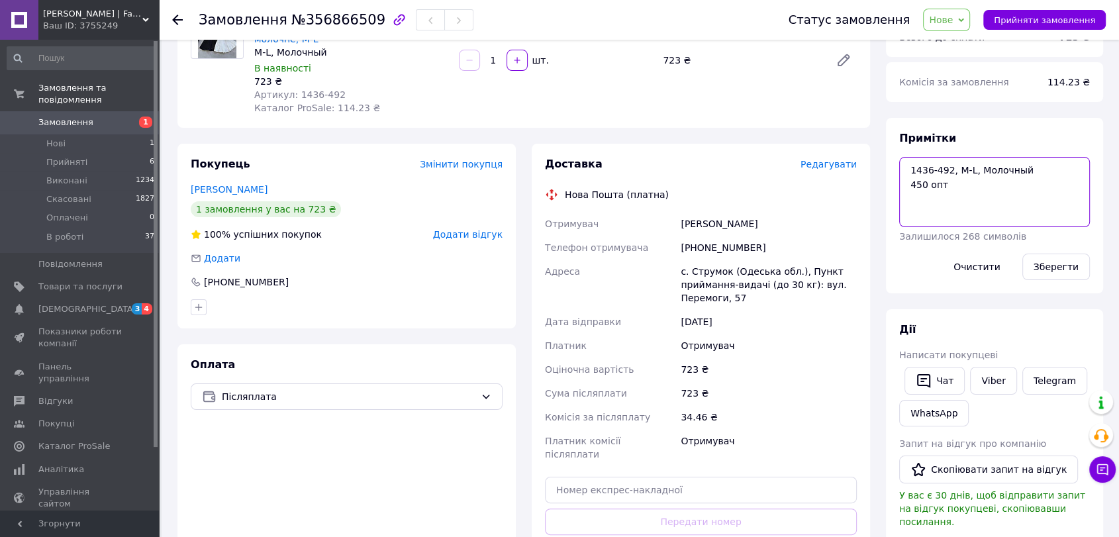
click at [943, 167] on textarea "1436-492, M-L, Молочный 450 опт" at bounding box center [994, 192] width 191 height 70
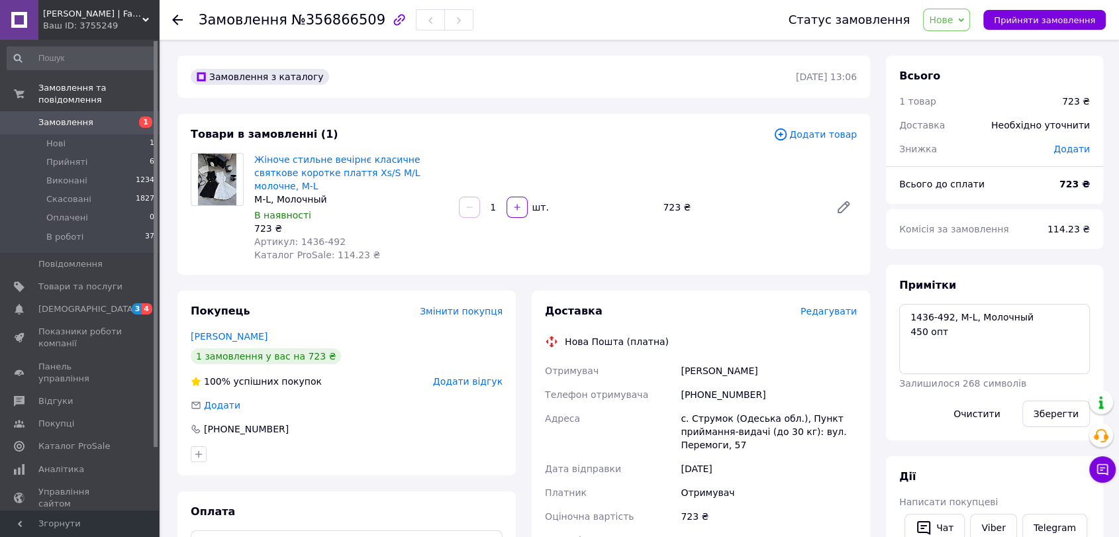
click at [328, 21] on span "№356866509" at bounding box center [338, 20] width 94 height 16
copy span "356866509"
click at [970, 25] on span "Нове" at bounding box center [946, 20] width 47 height 23
click at [953, 128] on li "В роботі" at bounding box center [953, 126] width 61 height 20
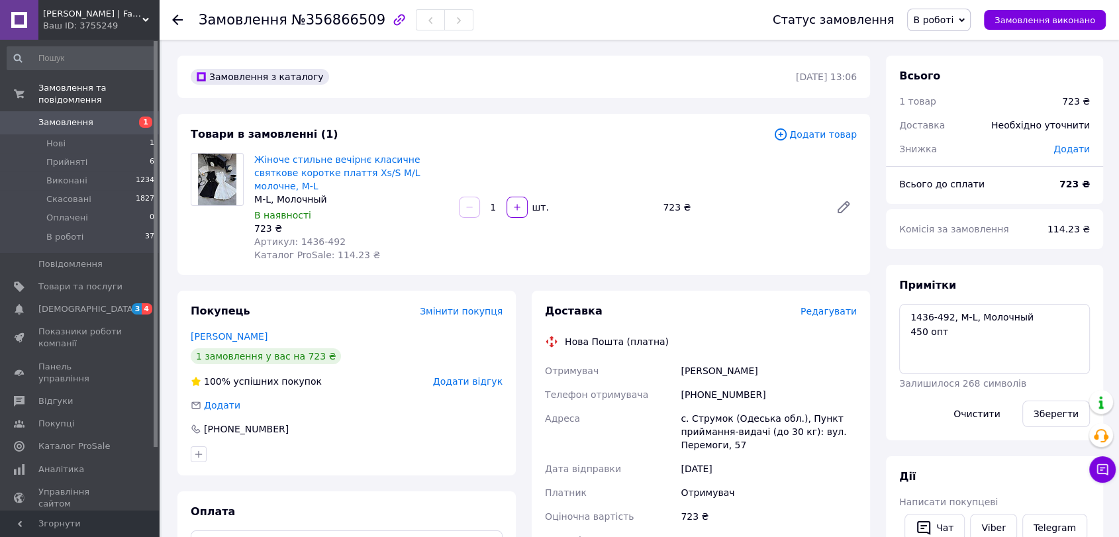
click at [335, 250] on span "Каталог ProSale: 114.23 ₴" at bounding box center [317, 255] width 126 height 11
copy span "114.23"
click at [73, 111] on link "Замовлення 1" at bounding box center [81, 122] width 162 height 23
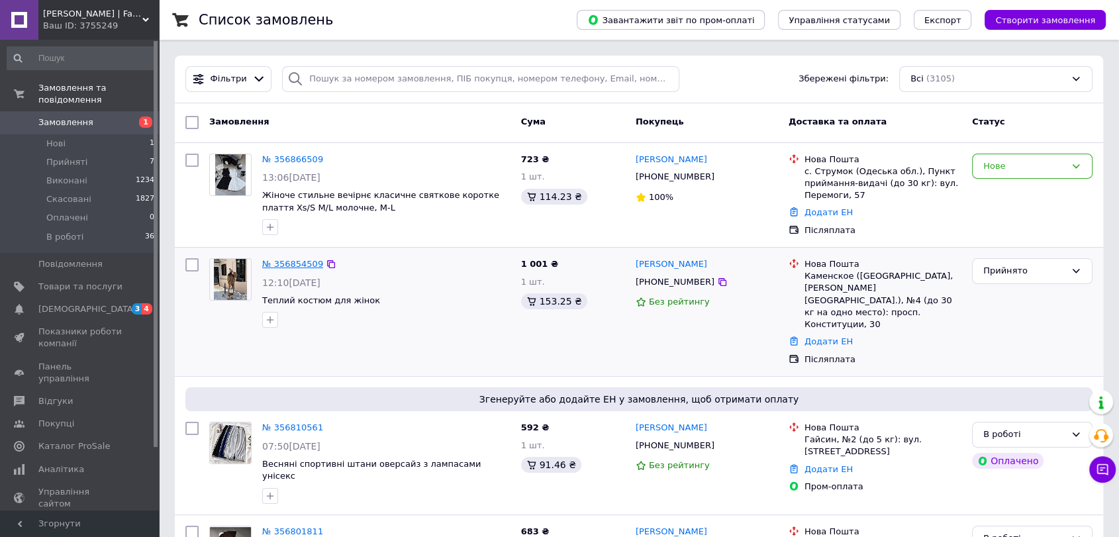
click at [289, 265] on link "№ 356854509" at bounding box center [292, 264] width 61 height 10
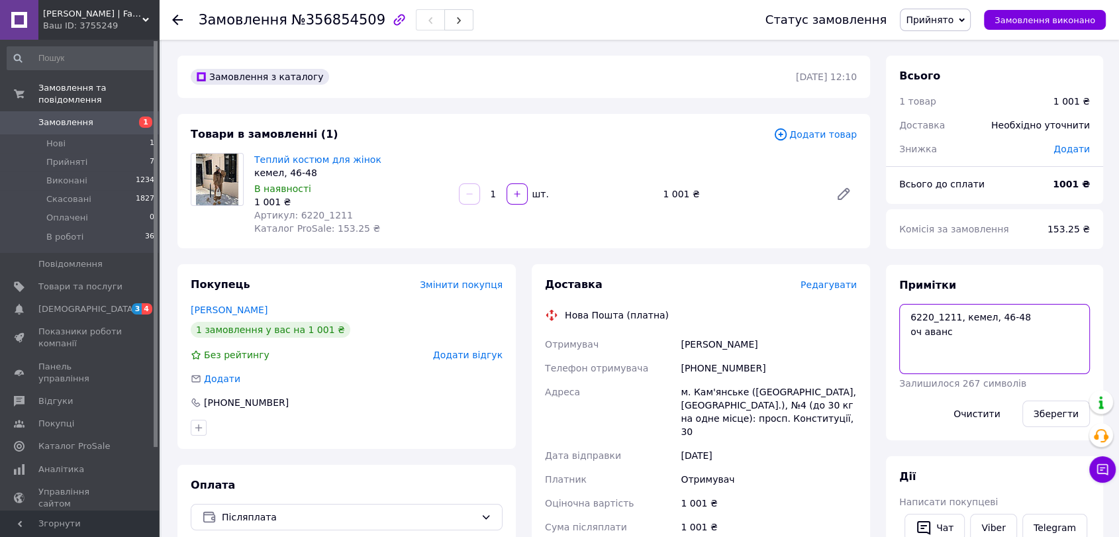
click at [952, 319] on textarea "6220_1211, кемел, 46-48 оч аванс" at bounding box center [994, 339] width 191 height 70
click at [338, 228] on span "Каталог ProSale: 153.25 ₴" at bounding box center [317, 228] width 126 height 11
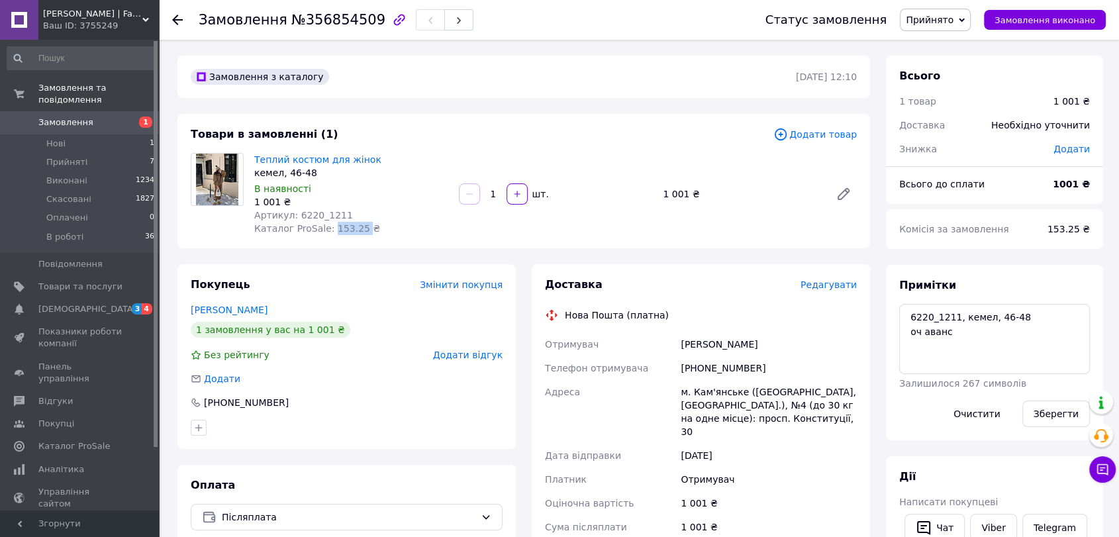
copy span "153.25"
click at [949, 23] on span "Прийнято" at bounding box center [930, 20] width 48 height 11
click at [953, 103] on li "В роботі" at bounding box center [935, 106] width 70 height 20
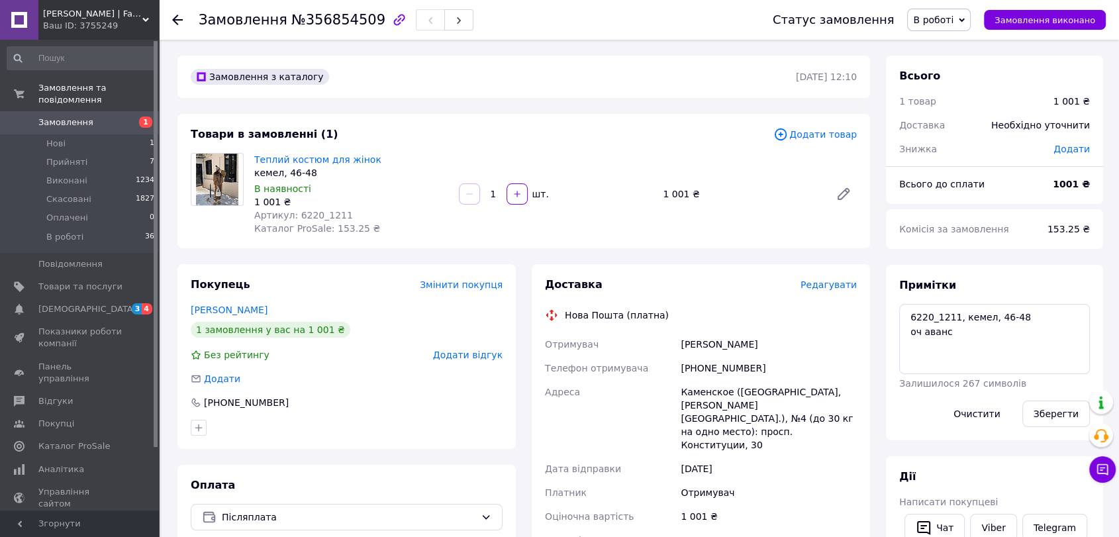
click at [306, 212] on span "Артикул: 6220_1211" at bounding box center [303, 215] width 99 height 11
copy span "6220_1211"
click at [86, 117] on span "Замовлення" at bounding box center [80, 123] width 84 height 12
